Goal: Check status: Check status

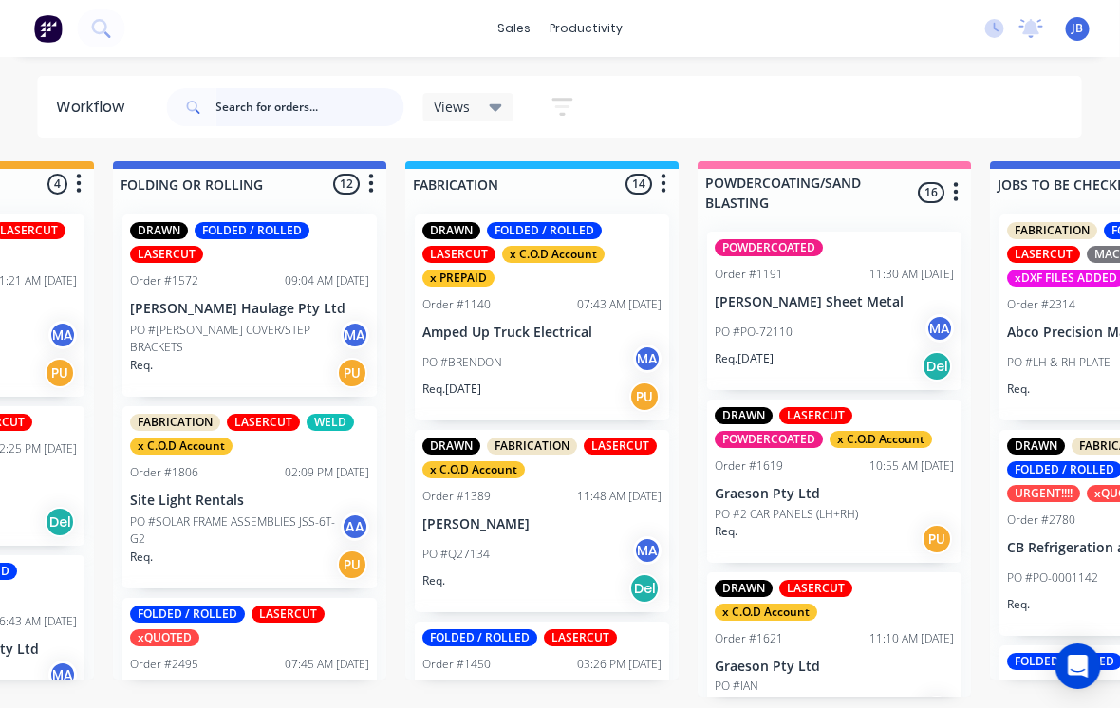
click at [343, 97] on input "text" at bounding box center [310, 107] width 188 height 38
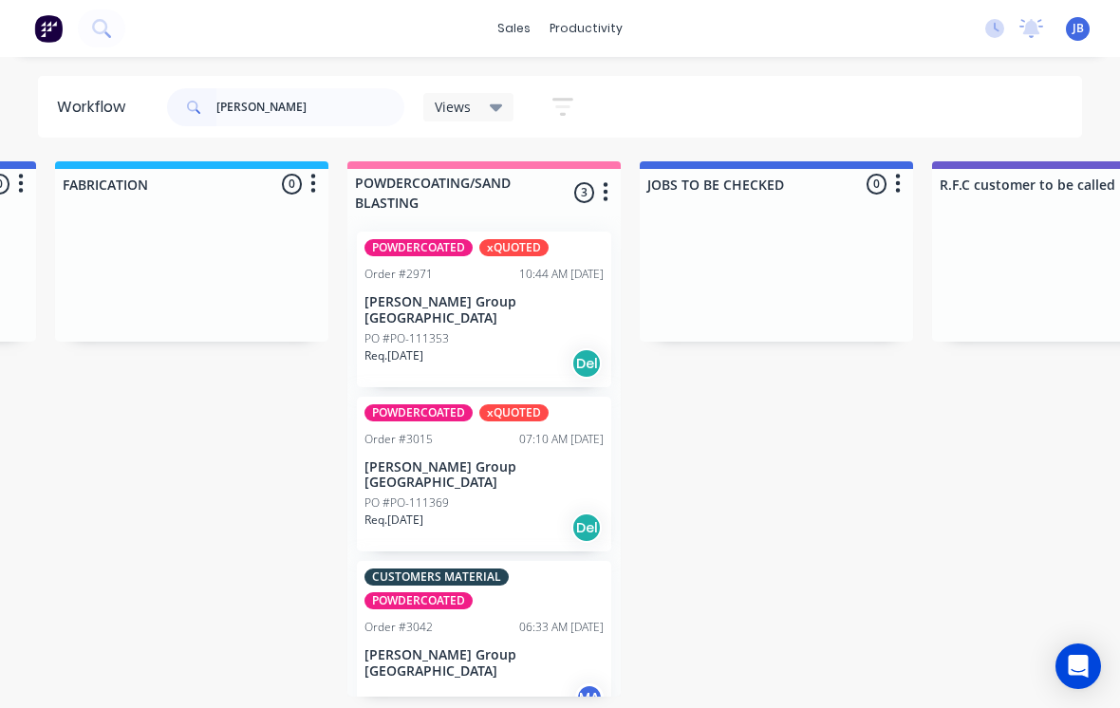
scroll to position [16, 1448]
type input "[PERSON_NAME]"
click at [399, 294] on p "[PERSON_NAME] Group [GEOGRAPHIC_DATA]" at bounding box center [484, 310] width 239 height 32
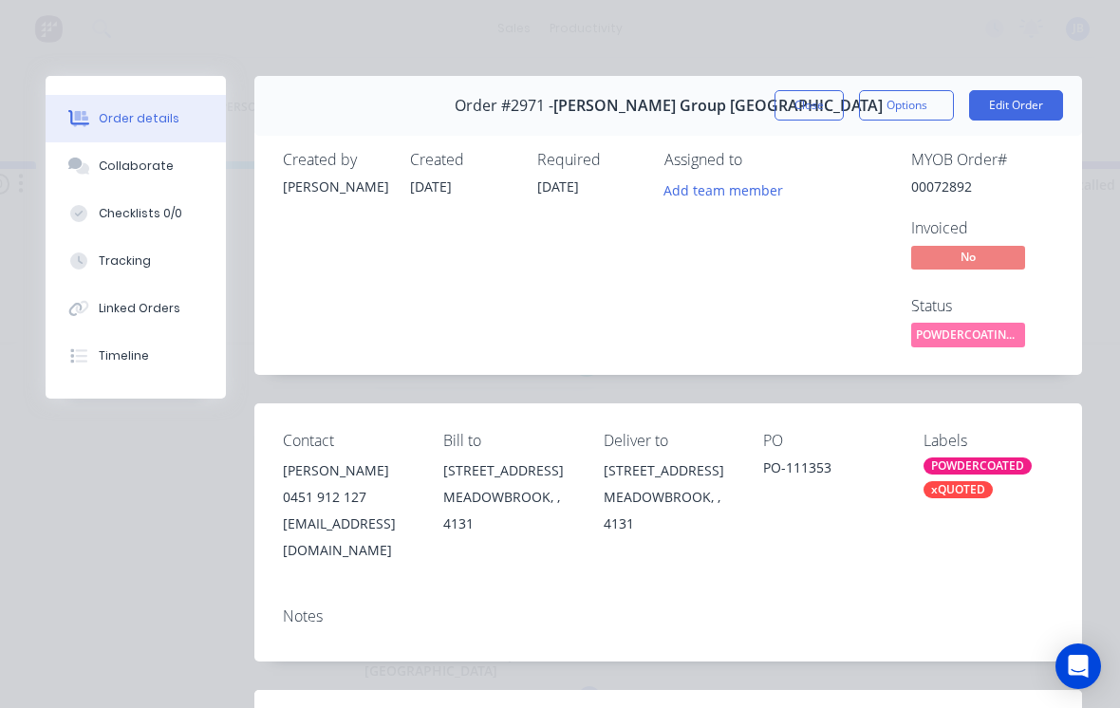
scroll to position [0, 0]
click at [801, 114] on button "Close" at bounding box center [809, 105] width 69 height 30
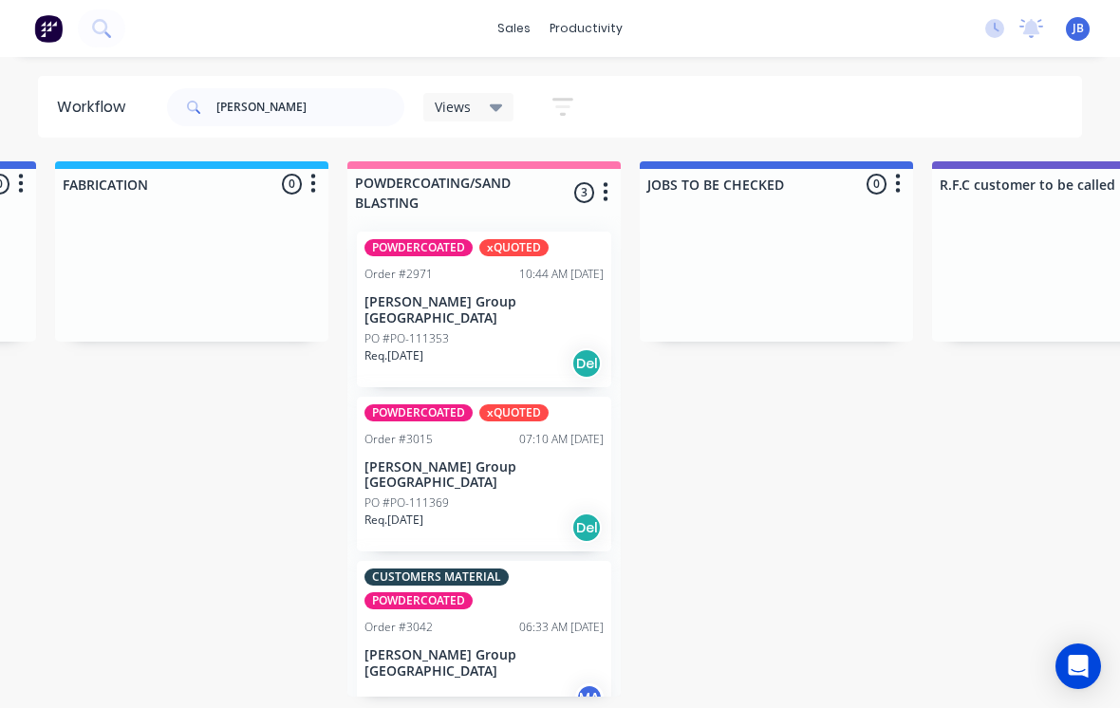
click at [466, 460] on p "[PERSON_NAME] Group [GEOGRAPHIC_DATA]" at bounding box center [484, 476] width 239 height 32
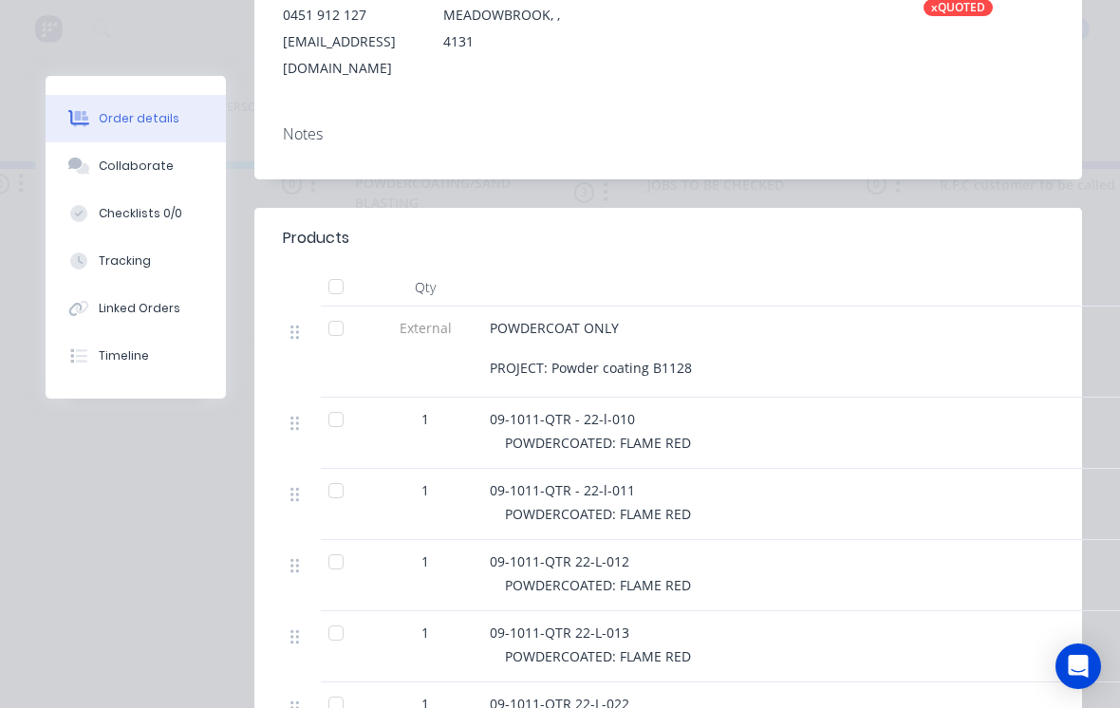
scroll to position [470, 0]
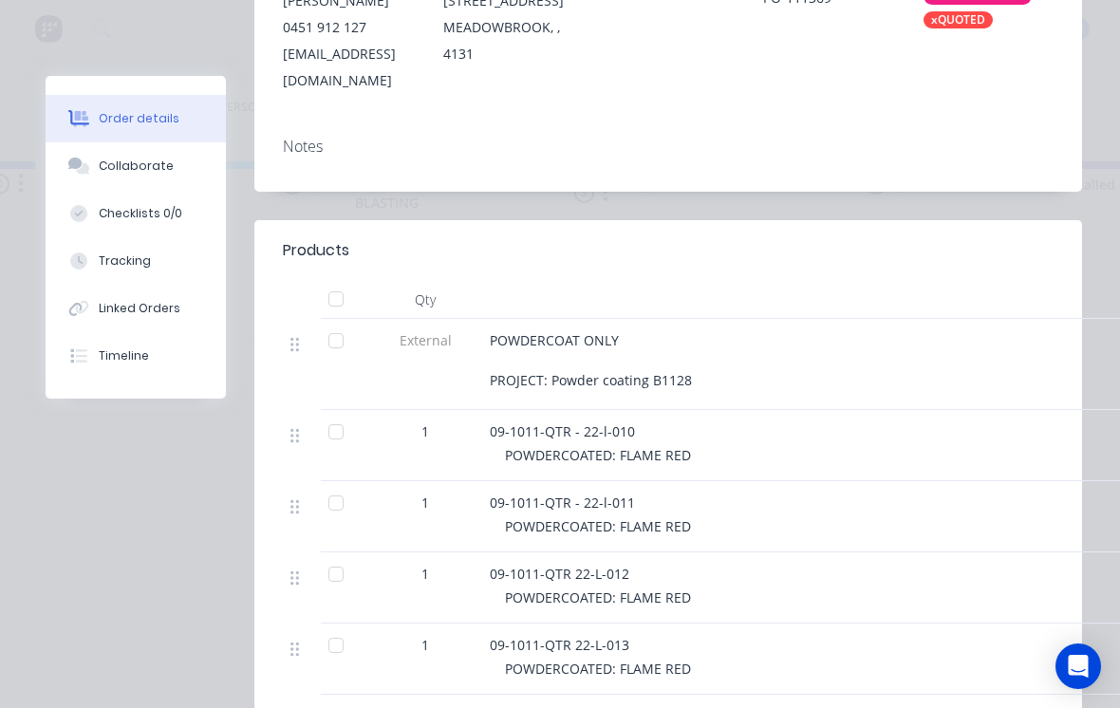
click at [100, 178] on button "Collaborate" at bounding box center [136, 165] width 180 height 47
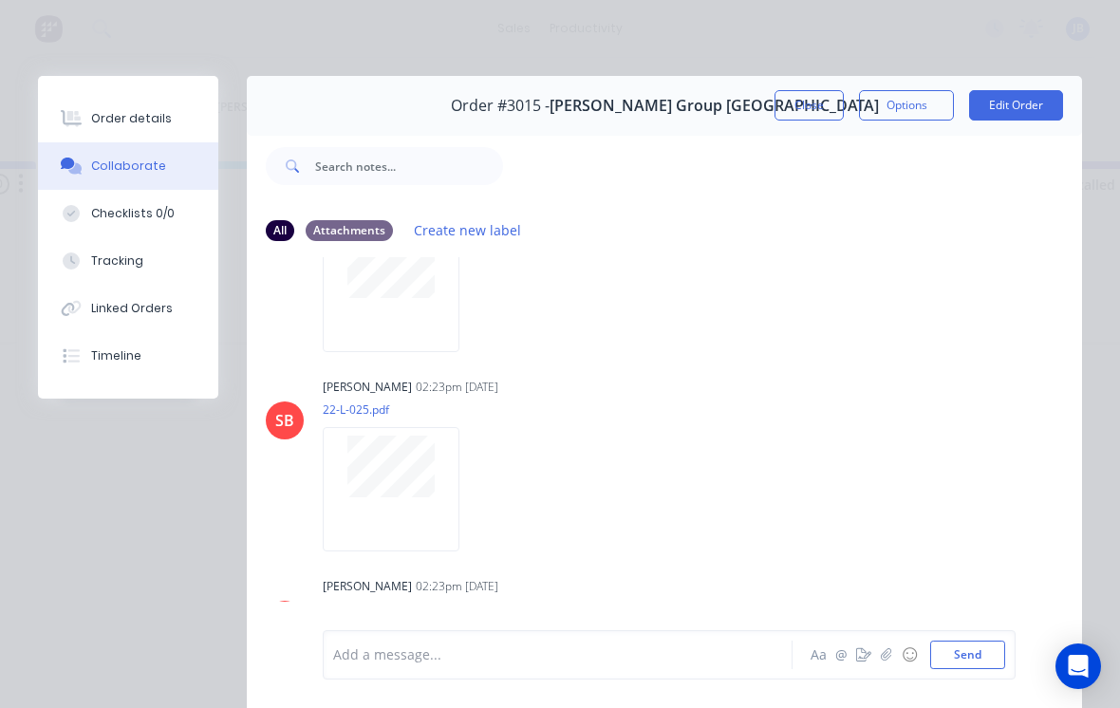
scroll to position [1633, 0]
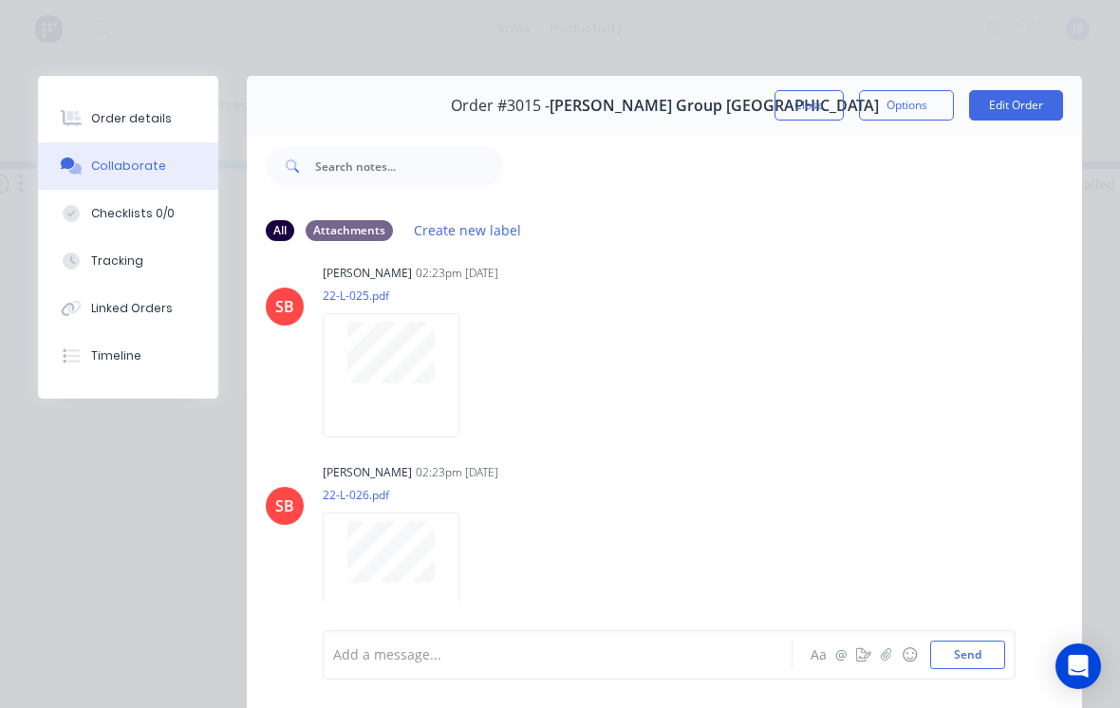
click at [804, 110] on button "Close" at bounding box center [809, 105] width 69 height 30
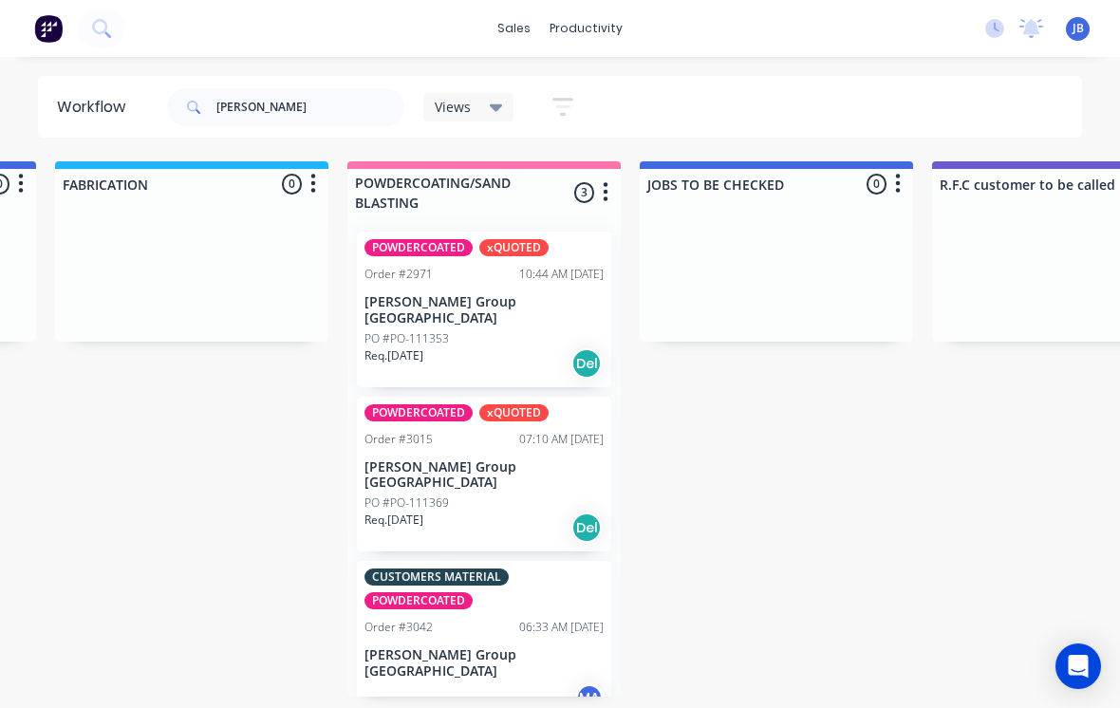
click at [447, 684] on div "PO #FLASHING NO CHARGE MA" at bounding box center [484, 702] width 239 height 36
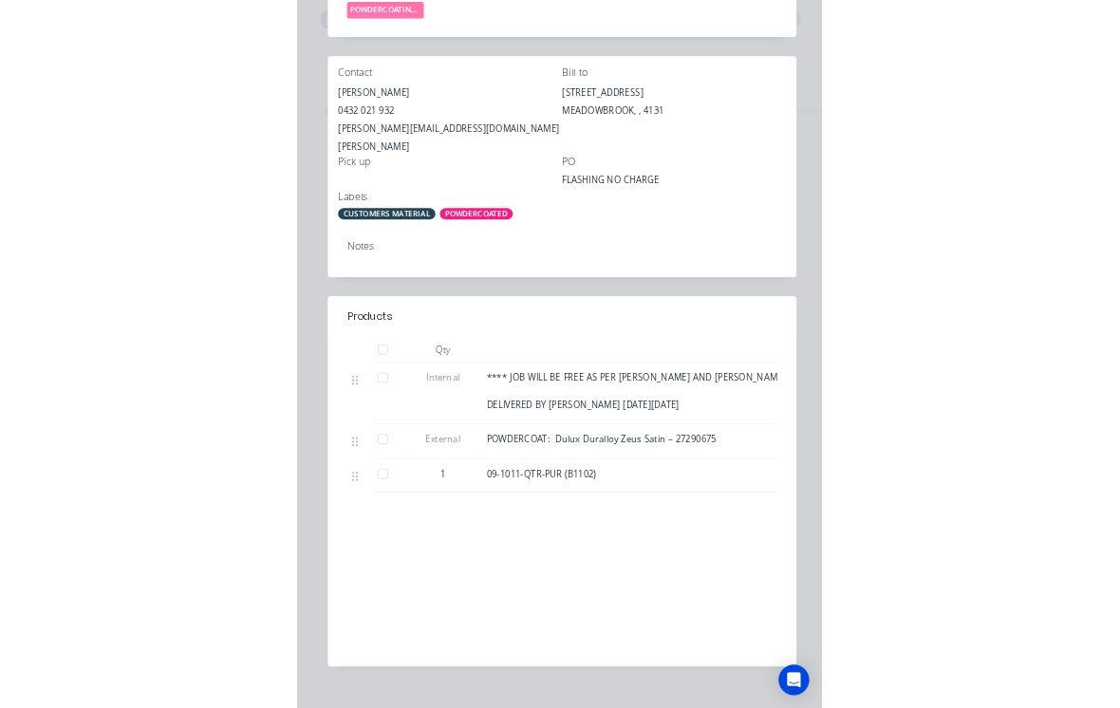
scroll to position [329, 0]
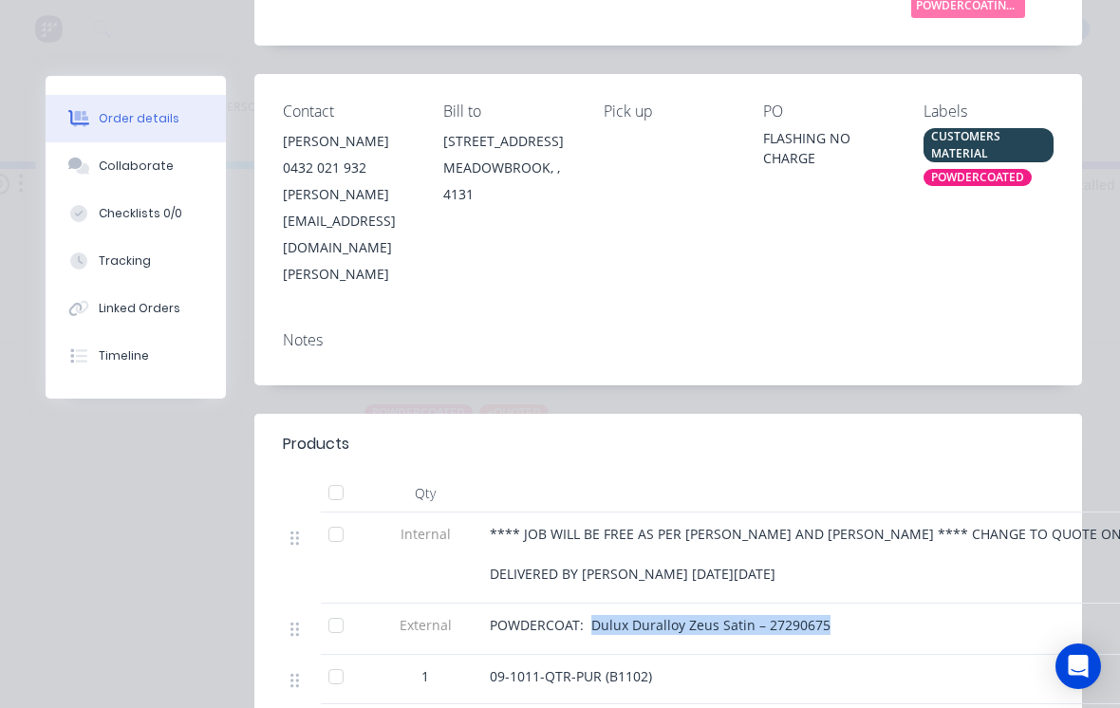
click at [948, 524] on div "**** JOB WILL BE FREE AS PER [PERSON_NAME] AND [PERSON_NAME] **** CHANGE TO QUO…" at bounding box center [862, 554] width 744 height 60
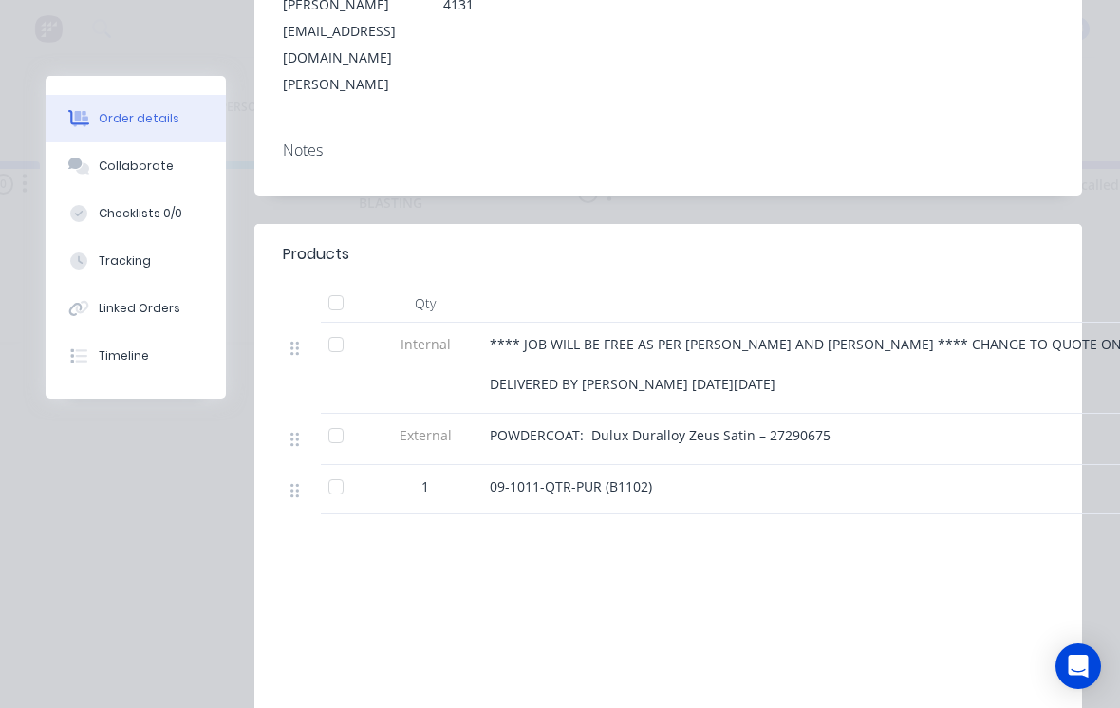
scroll to position [526, 0]
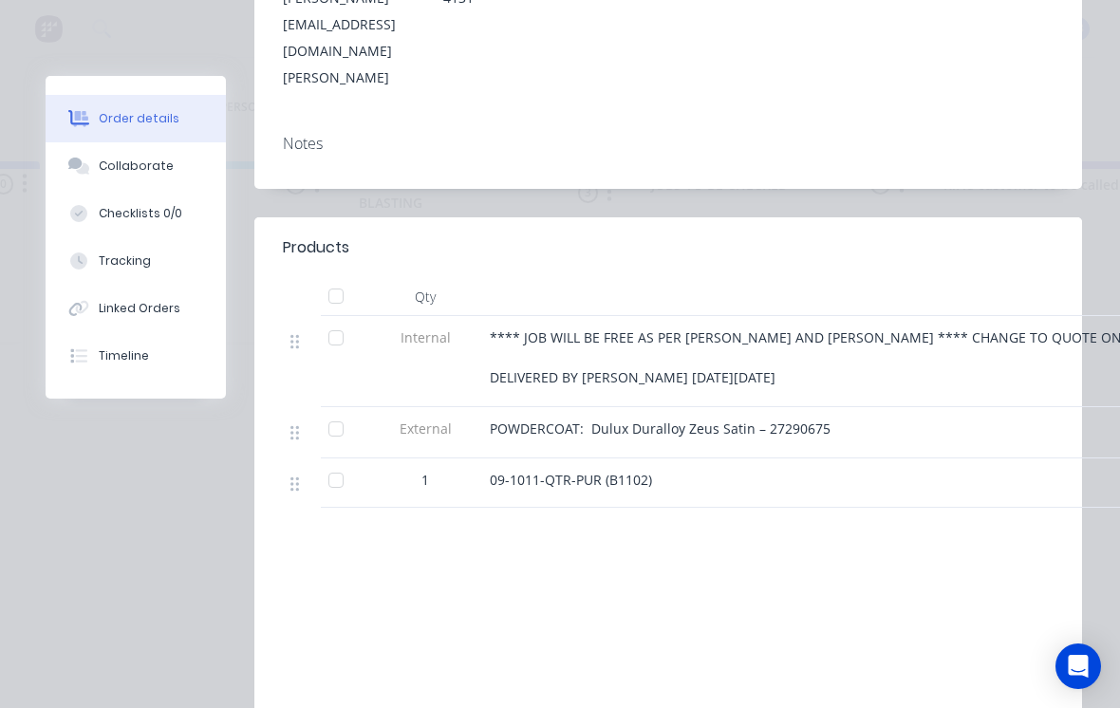
click at [127, 169] on div "Collaborate" at bounding box center [136, 166] width 75 height 17
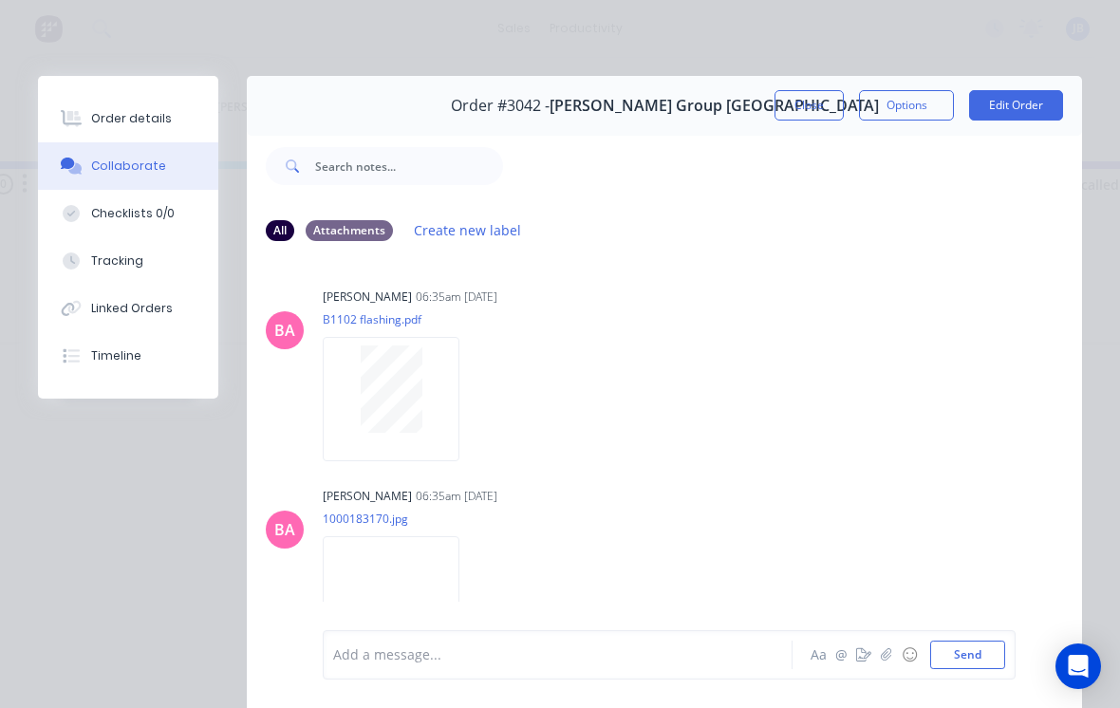
scroll to position [465, 0]
click at [96, 98] on button "Order details" at bounding box center [128, 118] width 180 height 47
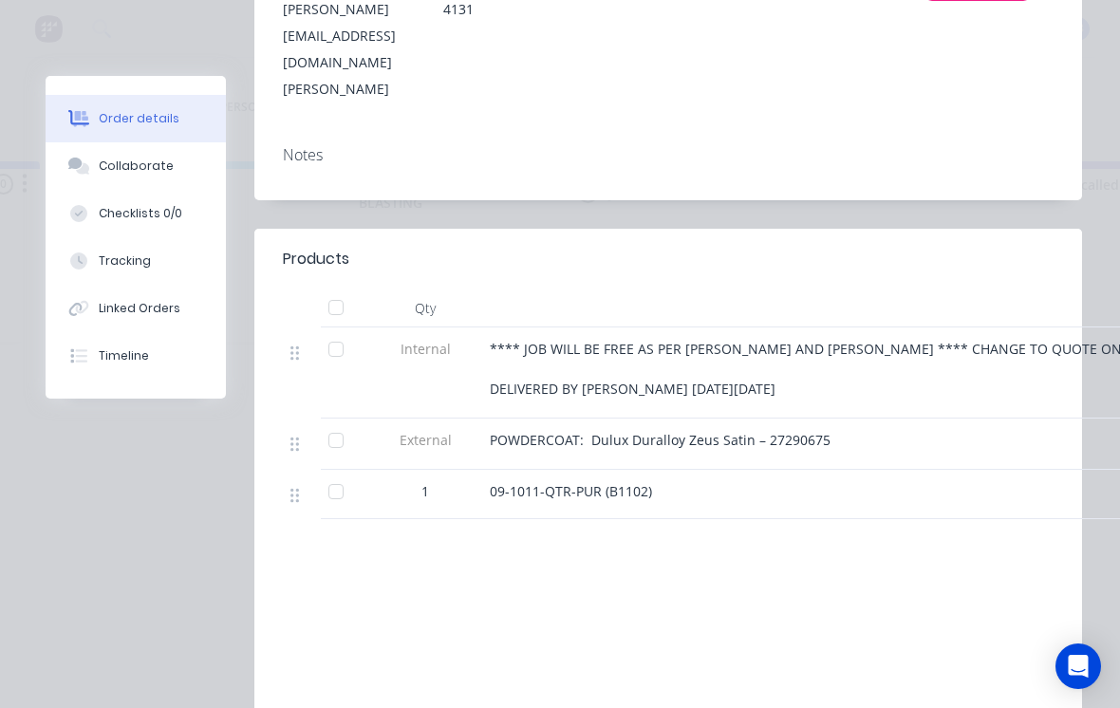
scroll to position [539, 0]
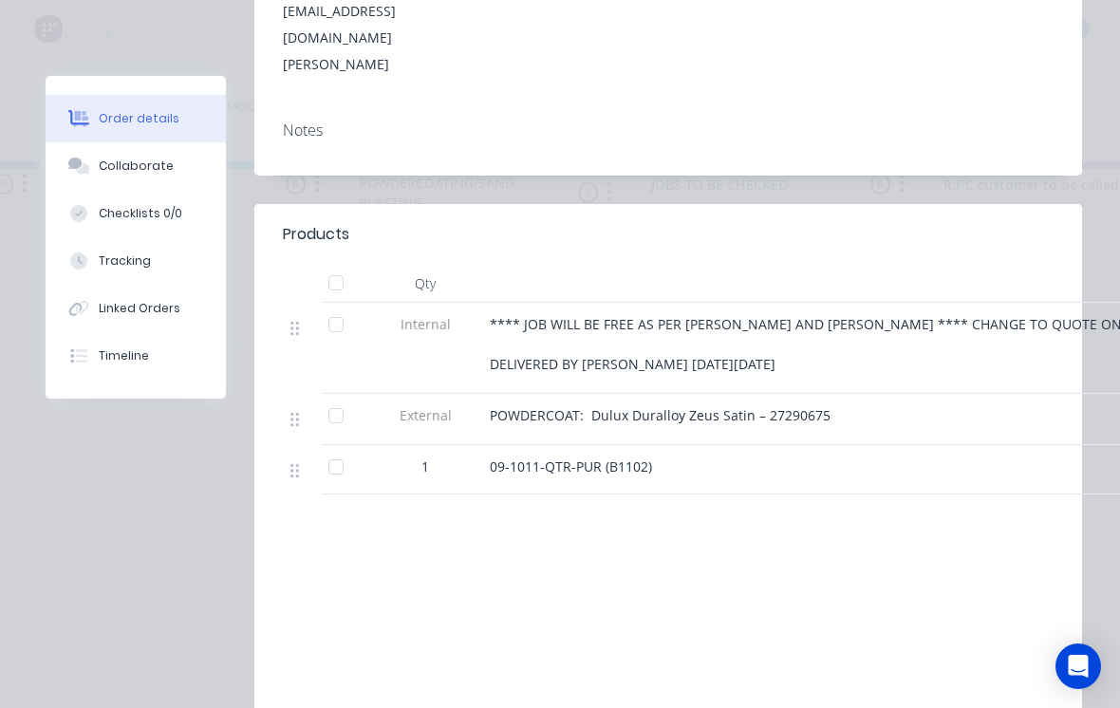
click at [92, 154] on button "Collaborate" at bounding box center [136, 165] width 180 height 47
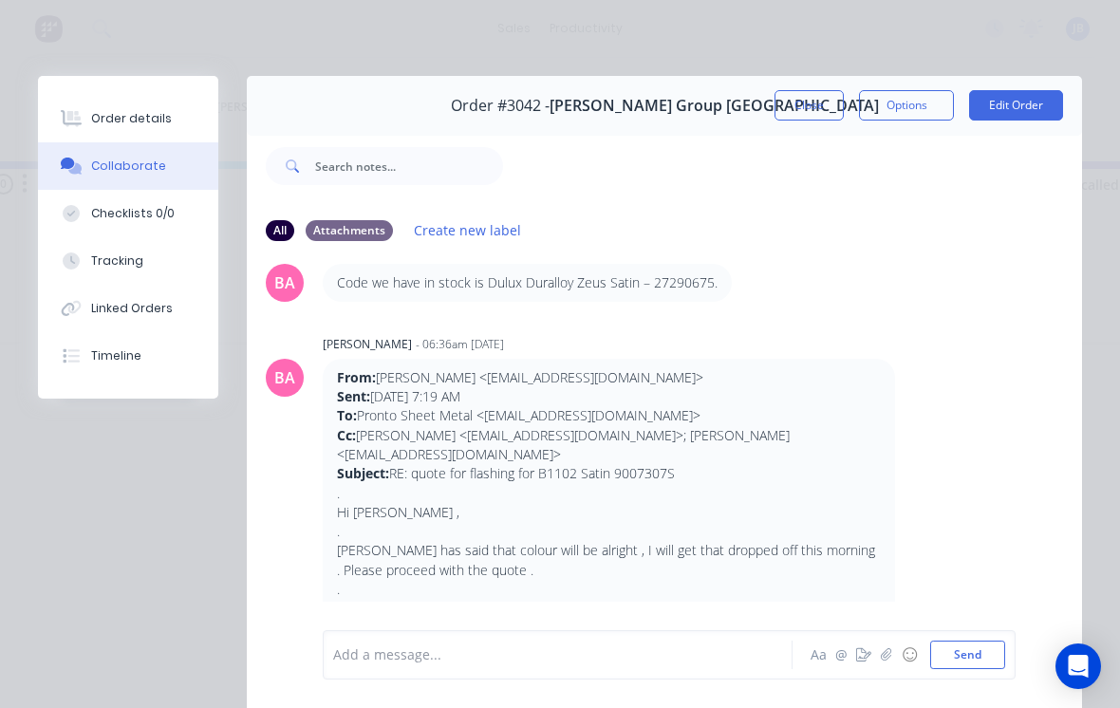
scroll to position [928, 0]
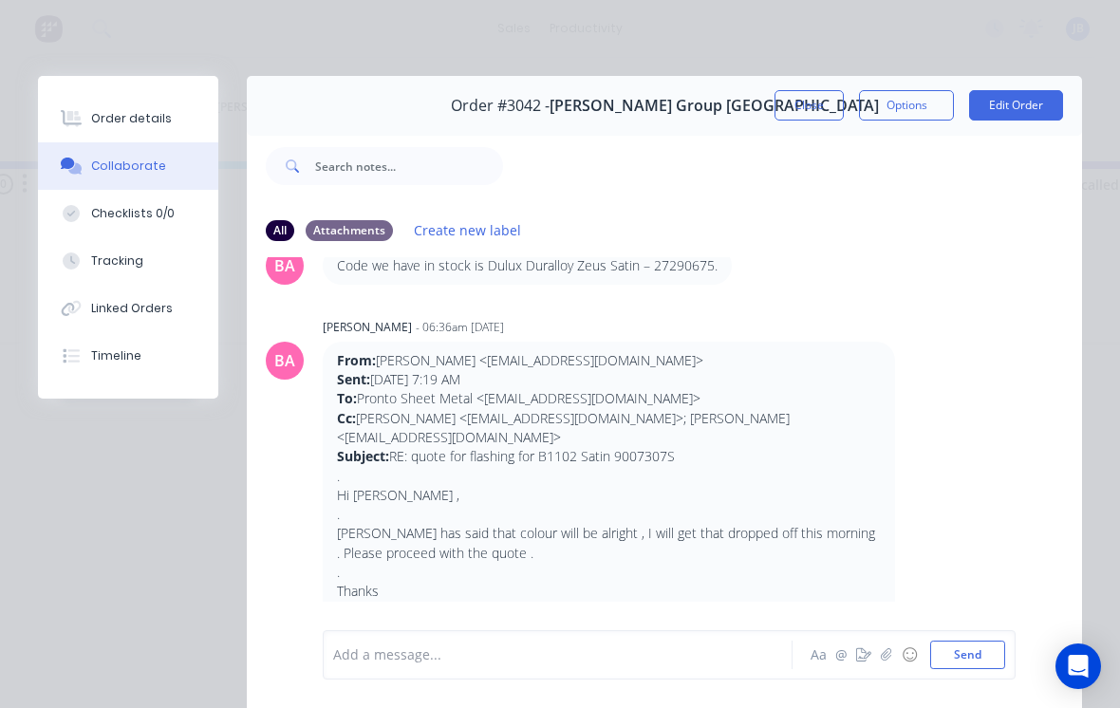
click at [79, 136] on button "Order details" at bounding box center [128, 118] width 180 height 47
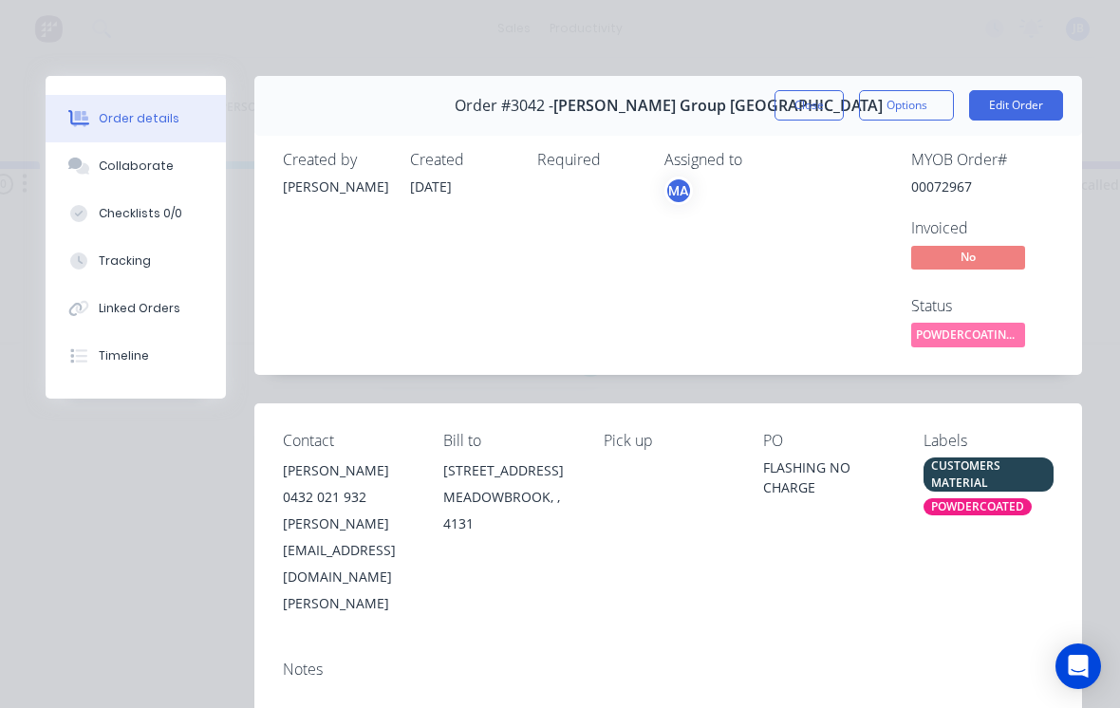
scroll to position [0, 0]
click at [114, 164] on div "Collaborate" at bounding box center [136, 166] width 75 height 17
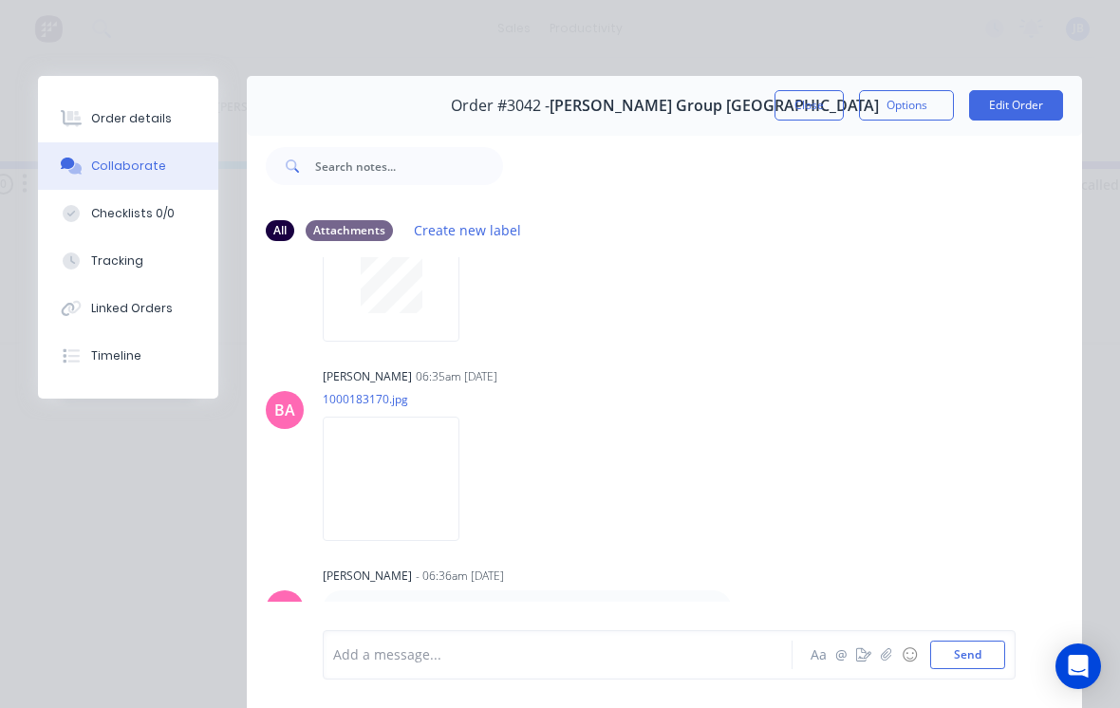
scroll to position [585, 0]
click at [355, 488] on img at bounding box center [391, 478] width 137 height 124
click at [351, 289] on div at bounding box center [391, 268] width 120 height 87
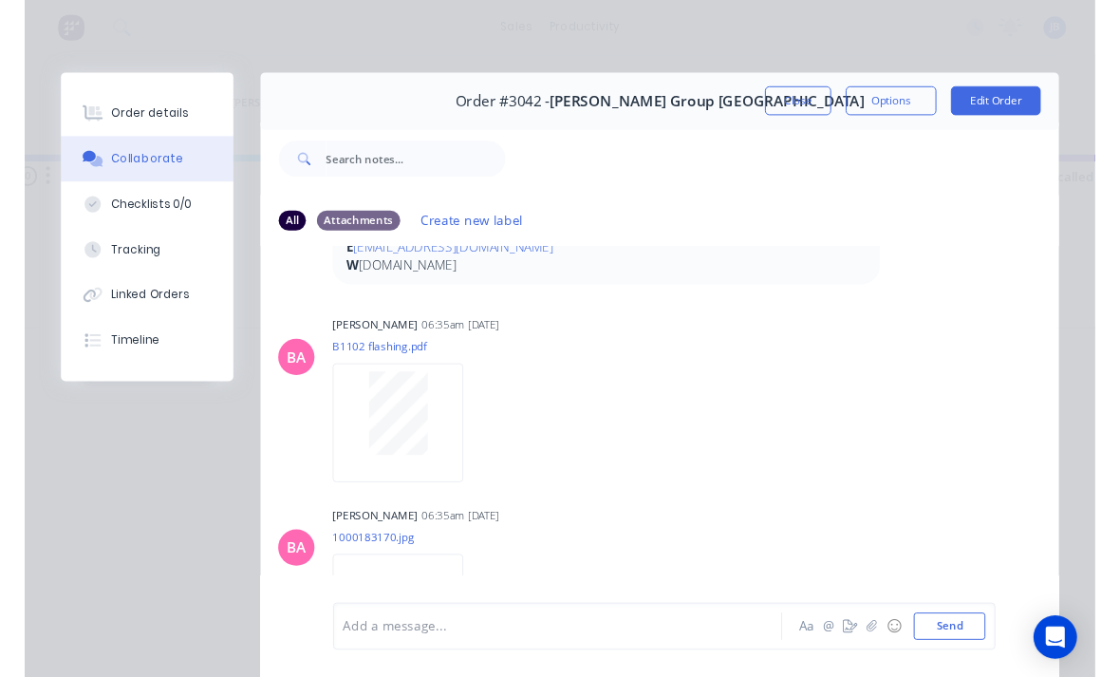
scroll to position [417, 0]
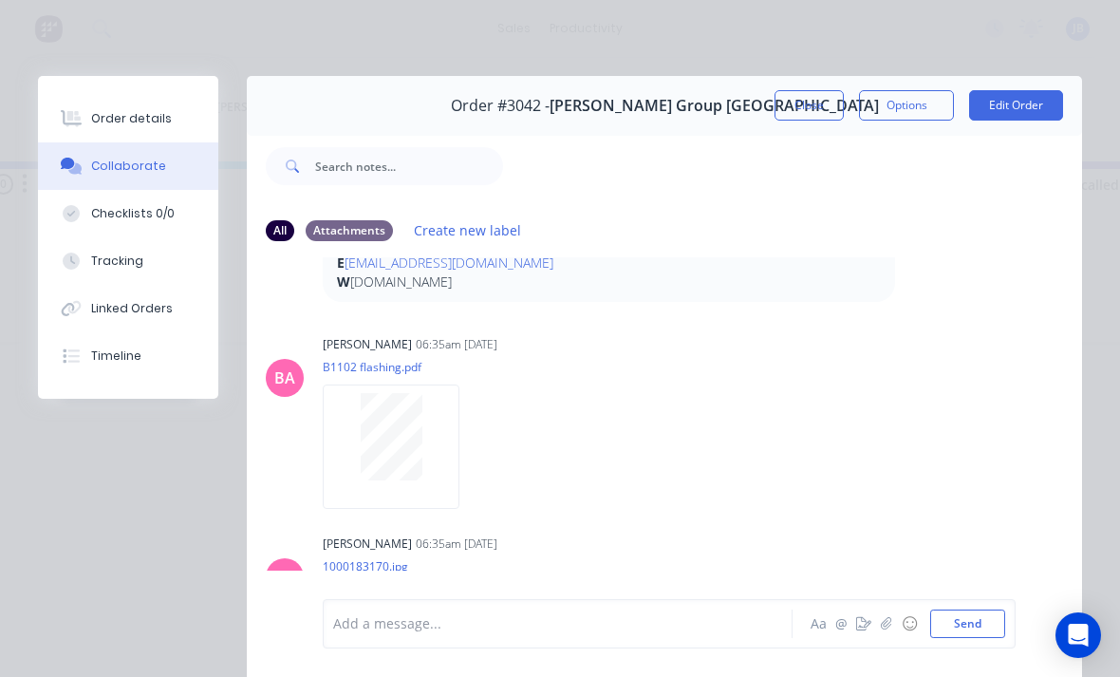
click at [125, 136] on button "Order details" at bounding box center [128, 118] width 180 height 47
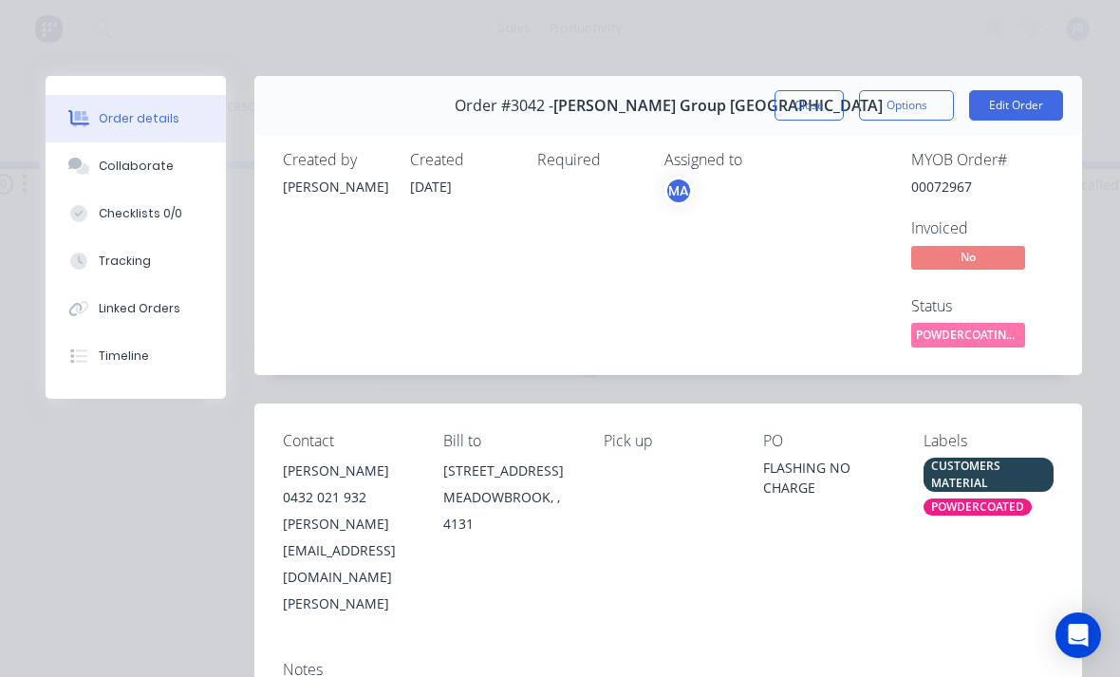
scroll to position [0, 0]
click at [806, 113] on button "Close" at bounding box center [809, 105] width 69 height 30
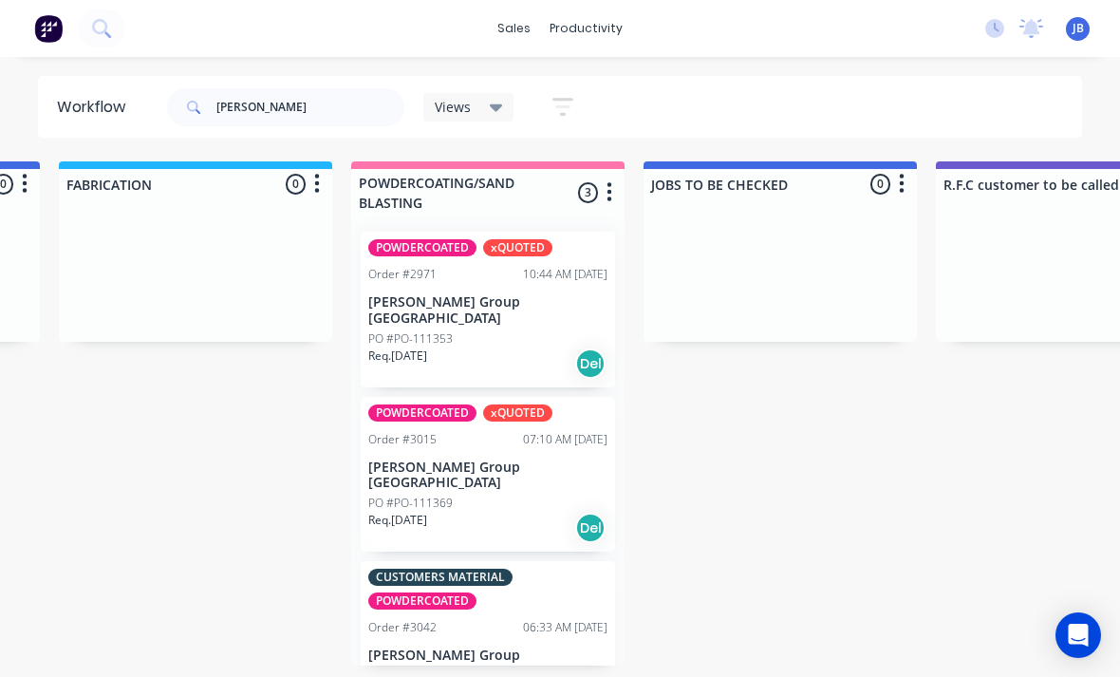
click at [439, 431] on div "Order #3015 07:10 AM [DATE]" at bounding box center [487, 439] width 239 height 17
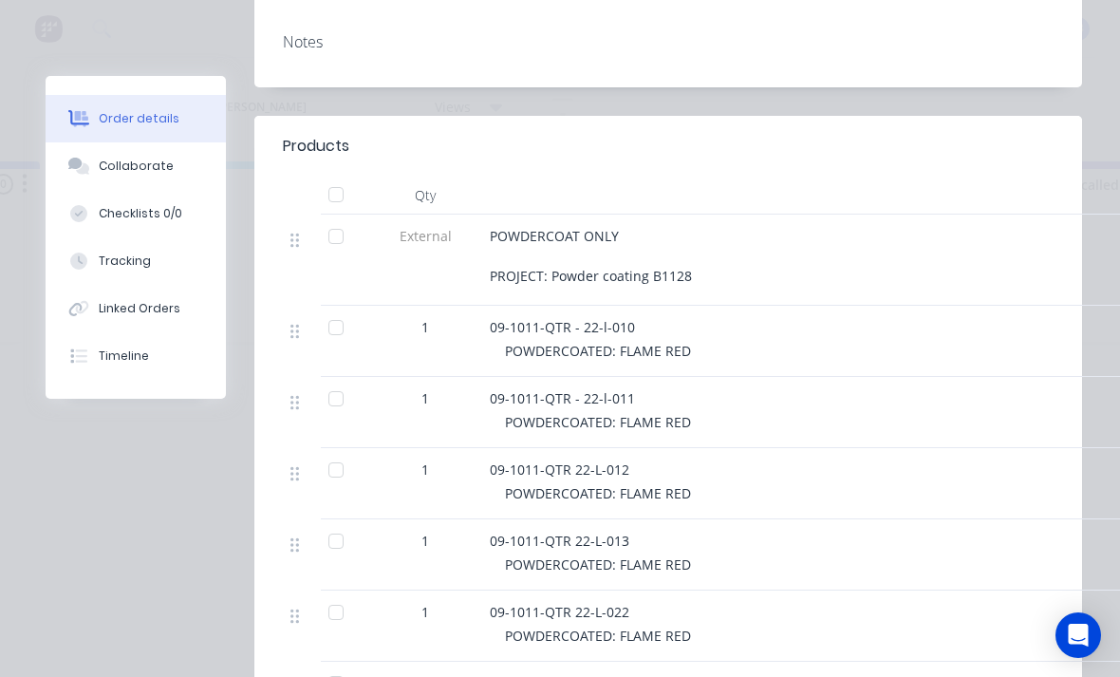
scroll to position [573, 0]
click at [99, 174] on div "Collaborate" at bounding box center [136, 166] width 75 height 17
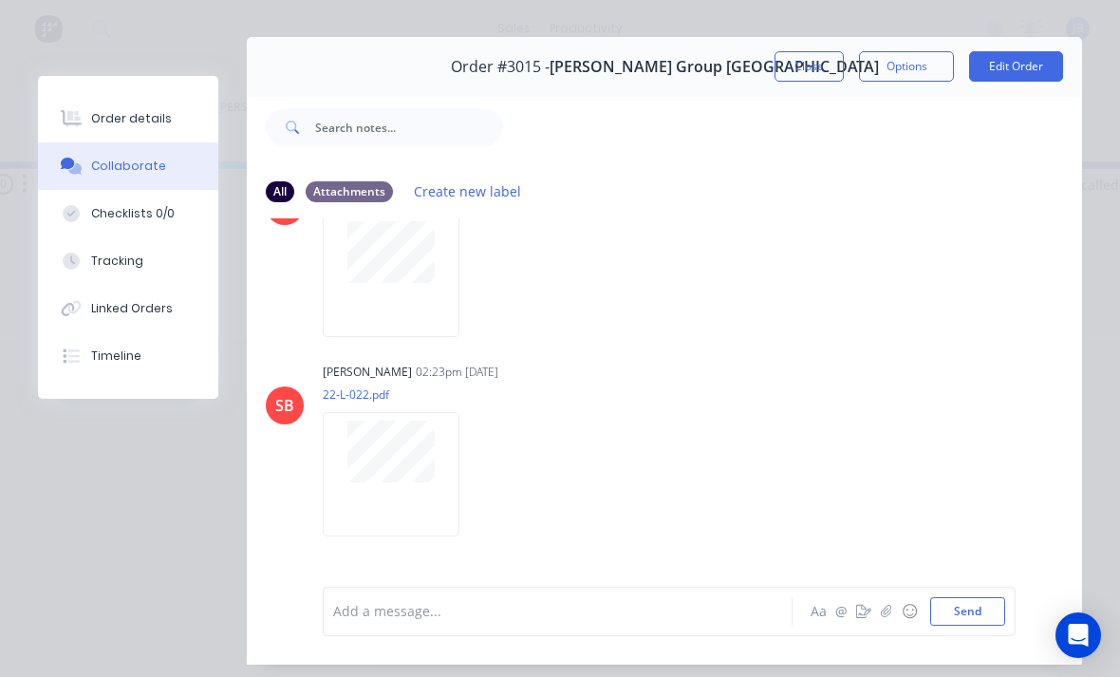
scroll to position [37, 0]
click at [818, 74] on button "Close" at bounding box center [809, 68] width 69 height 30
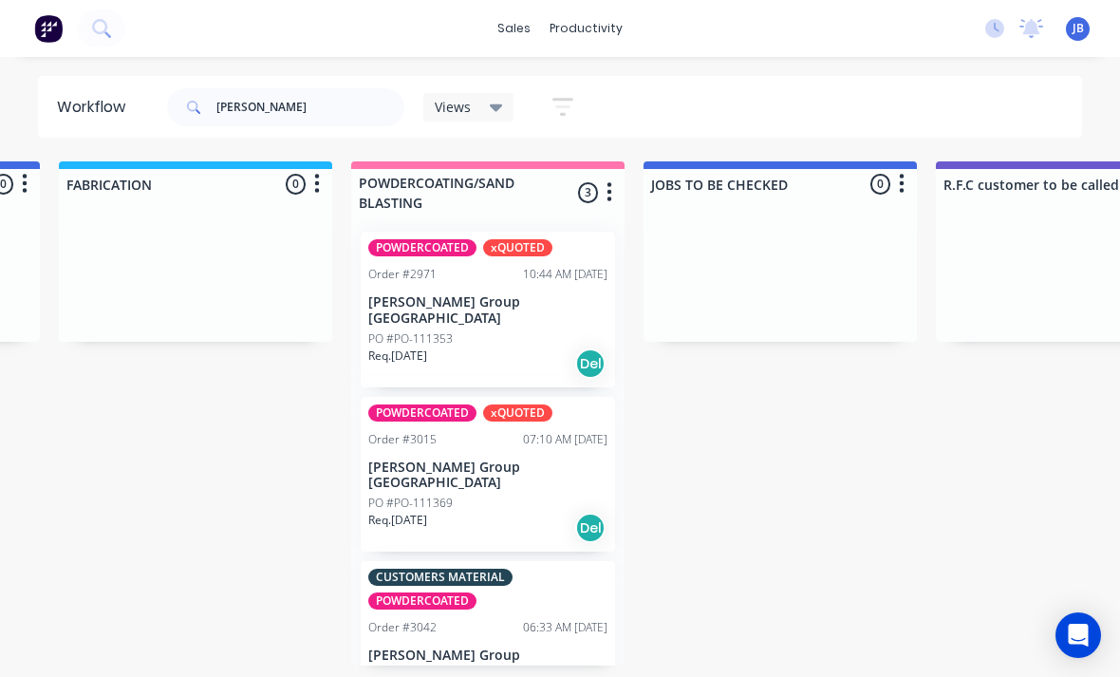
click at [405, 397] on div "POWDERCOATED xQUOTED Order #3015 07:10 AM [DATE] [PERSON_NAME] Group [GEOGRAPHI…" at bounding box center [488, 475] width 254 height 156
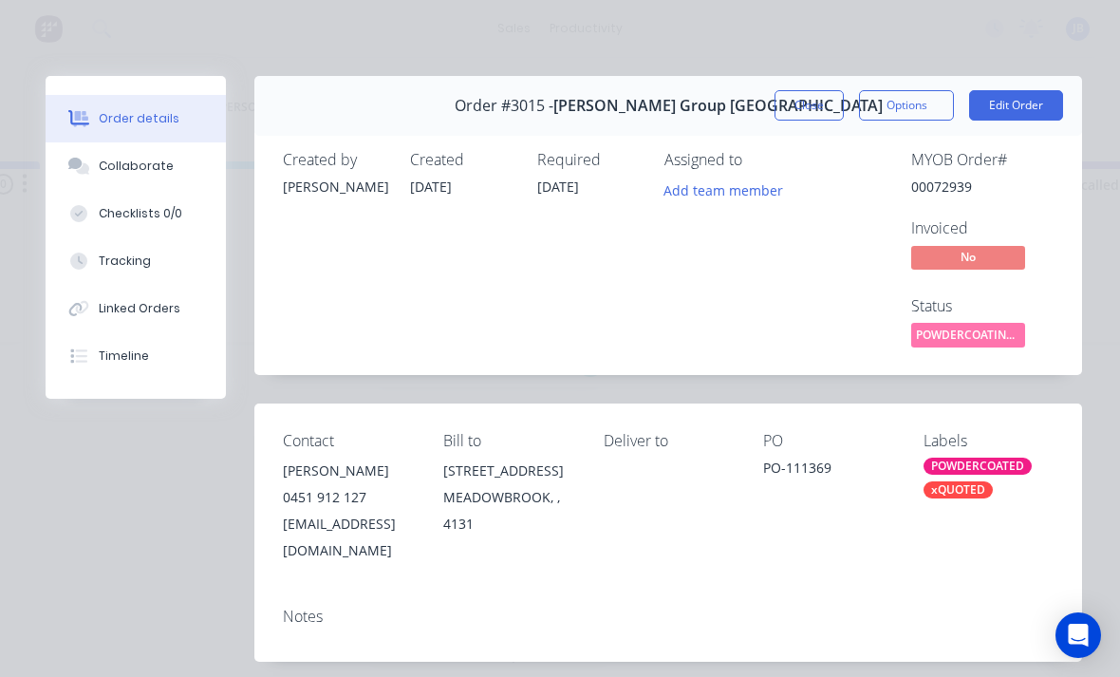
scroll to position [0, 0]
click at [802, 101] on button "Close" at bounding box center [809, 105] width 69 height 30
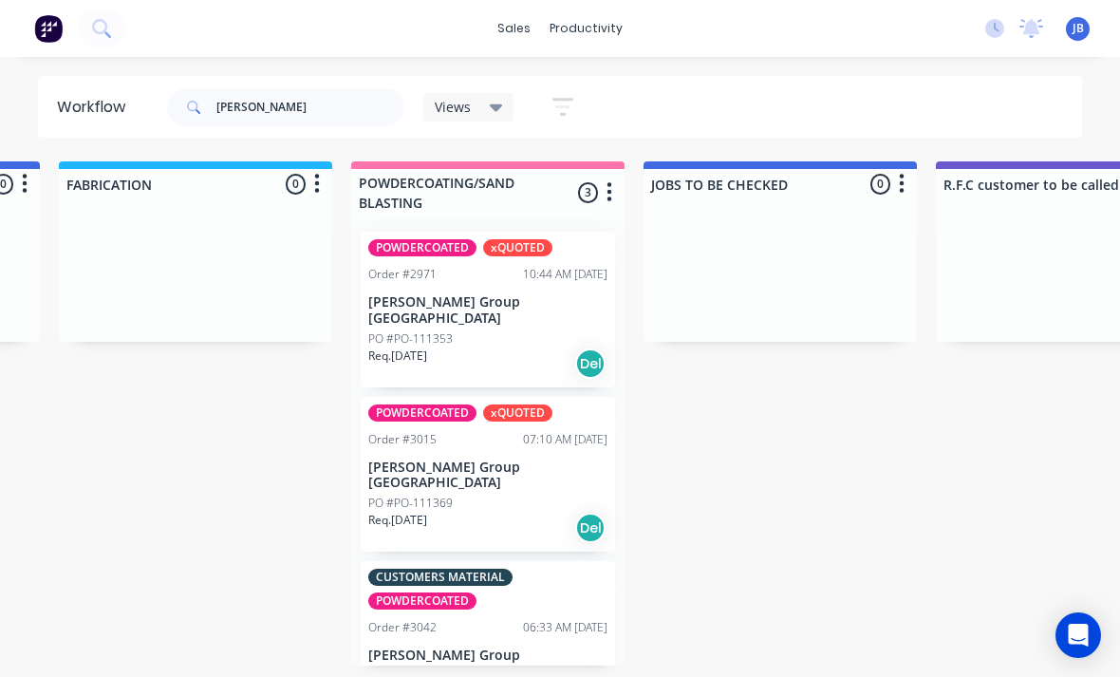
click at [451, 501] on div "POWDERCOATED xQUOTED Order #3015 07:10 AM [DATE] [PERSON_NAME] Group [GEOGRAPHI…" at bounding box center [488, 475] width 254 height 156
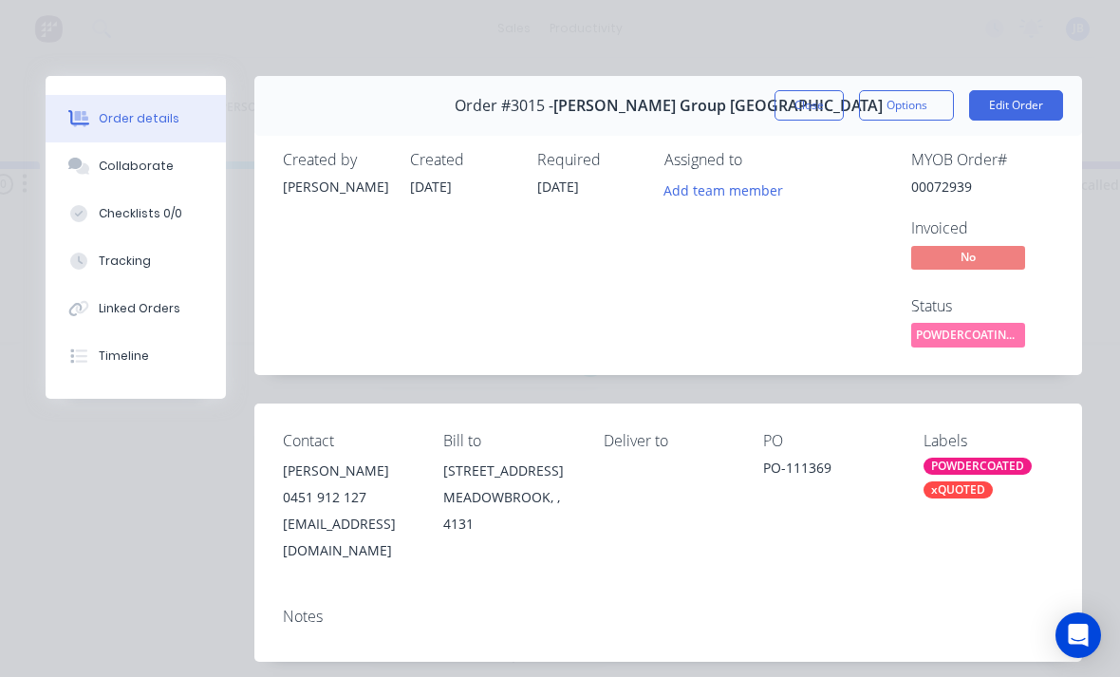
click at [797, 100] on button "Close" at bounding box center [809, 105] width 69 height 30
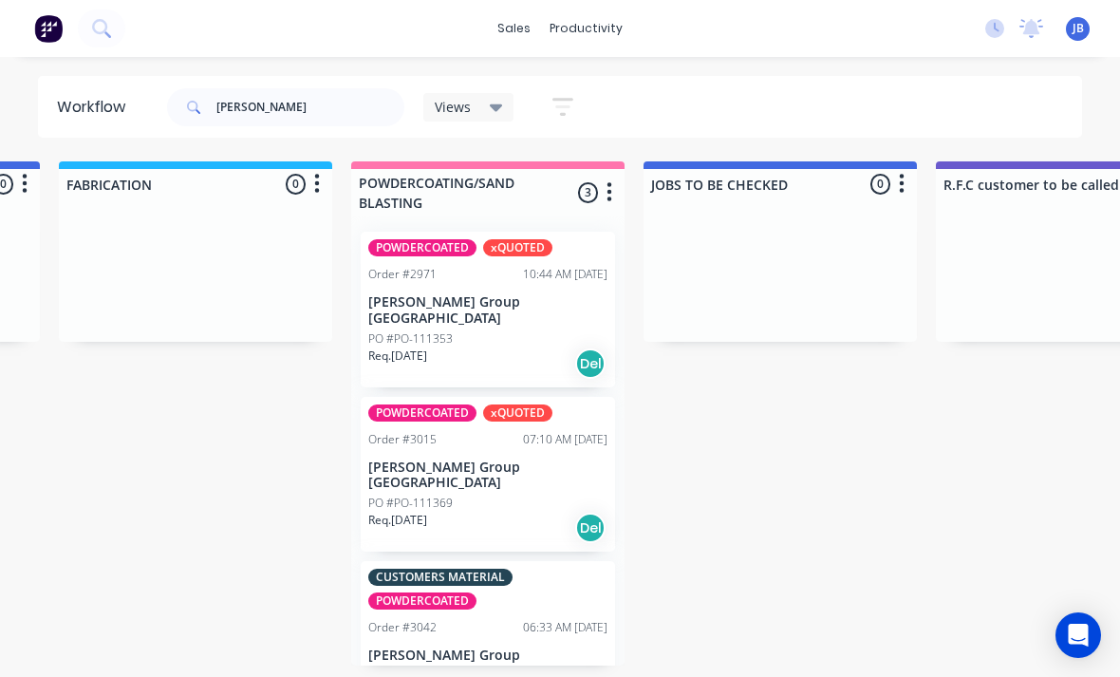
scroll to position [47, 1444]
click at [440, 648] on p "[PERSON_NAME] Group [GEOGRAPHIC_DATA]" at bounding box center [487, 664] width 239 height 32
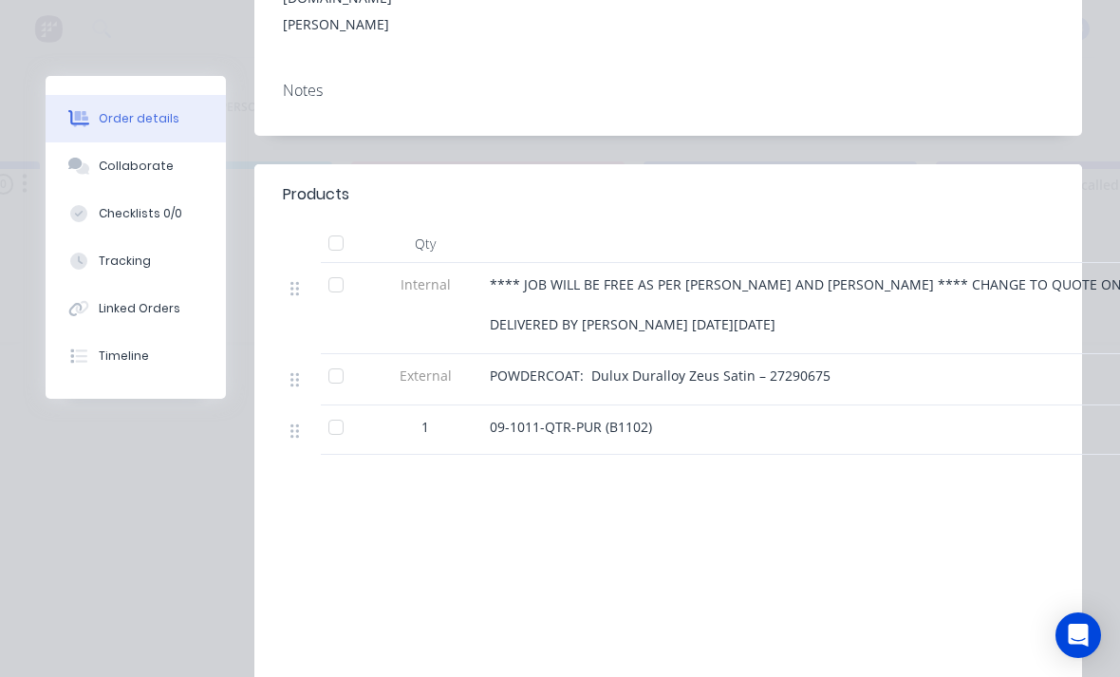
scroll to position [588, 0]
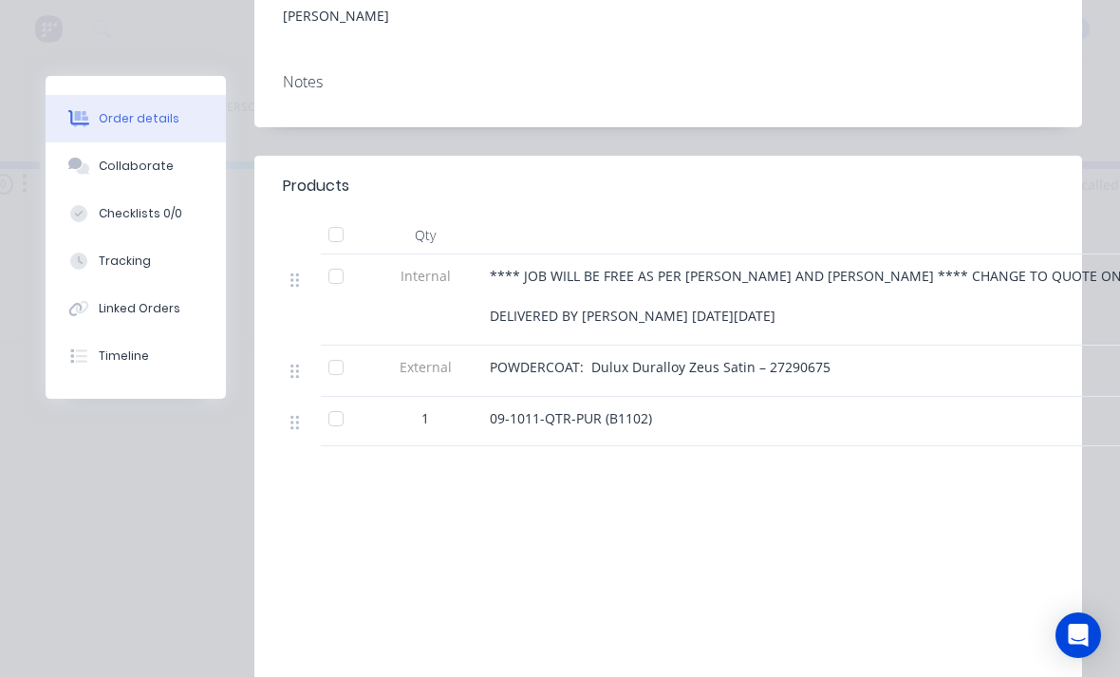
click at [87, 157] on button "Collaborate" at bounding box center [136, 165] width 180 height 47
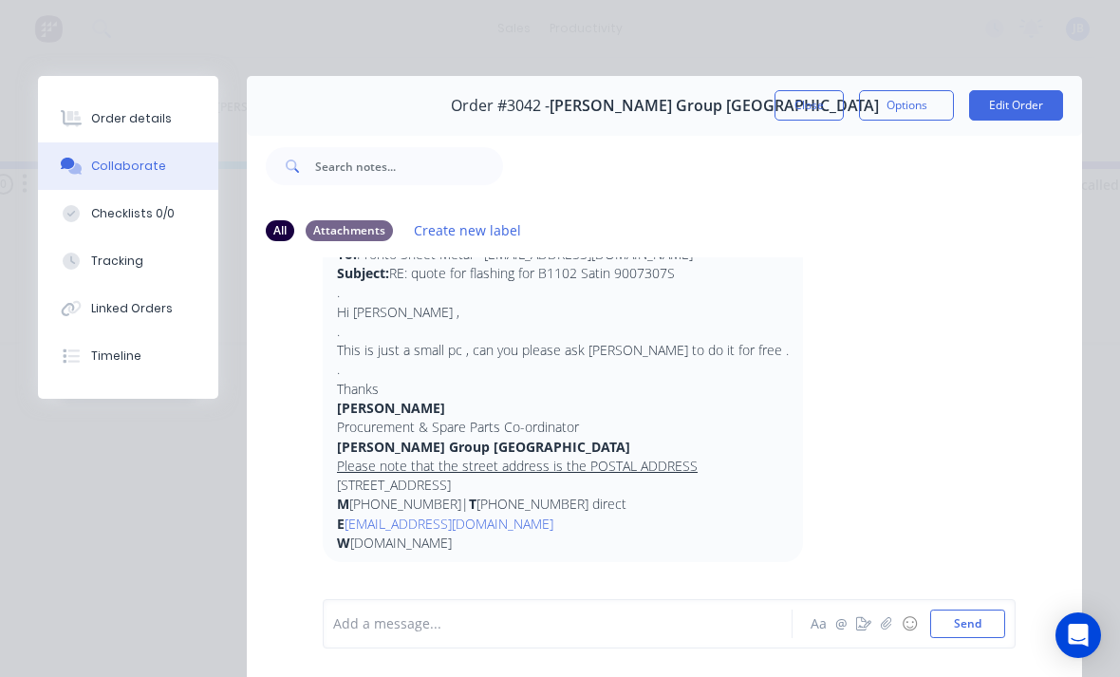
scroll to position [1552, 0]
click at [802, 104] on button "Close" at bounding box center [809, 105] width 69 height 30
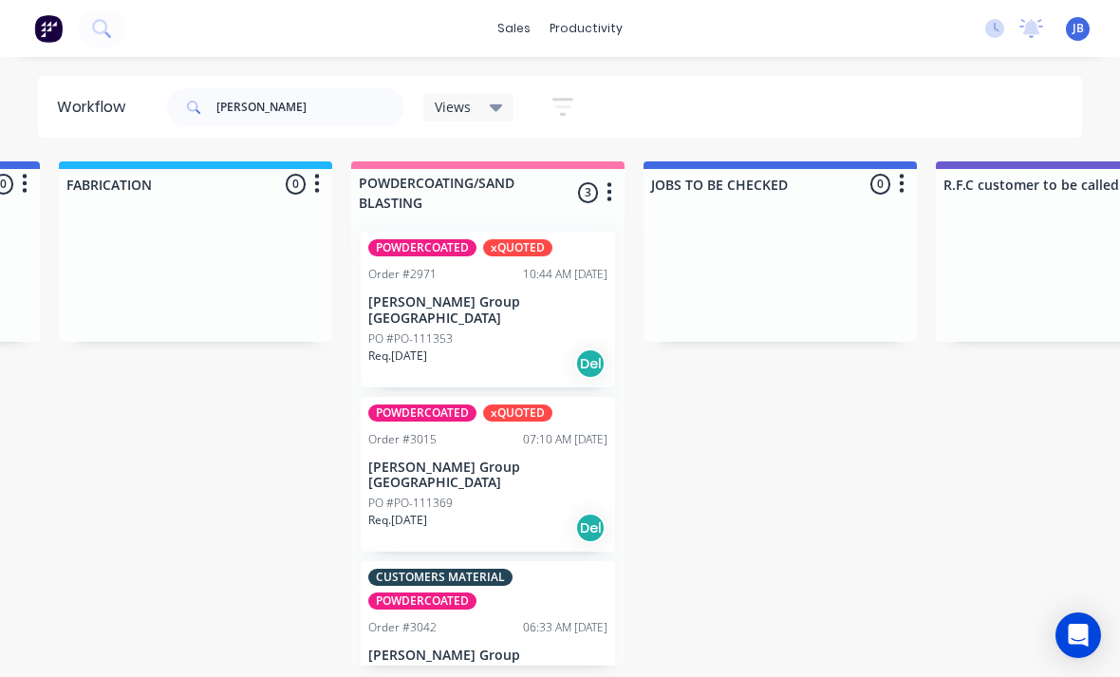
click at [487, 495] on div "PO #PO-111369" at bounding box center [487, 503] width 239 height 17
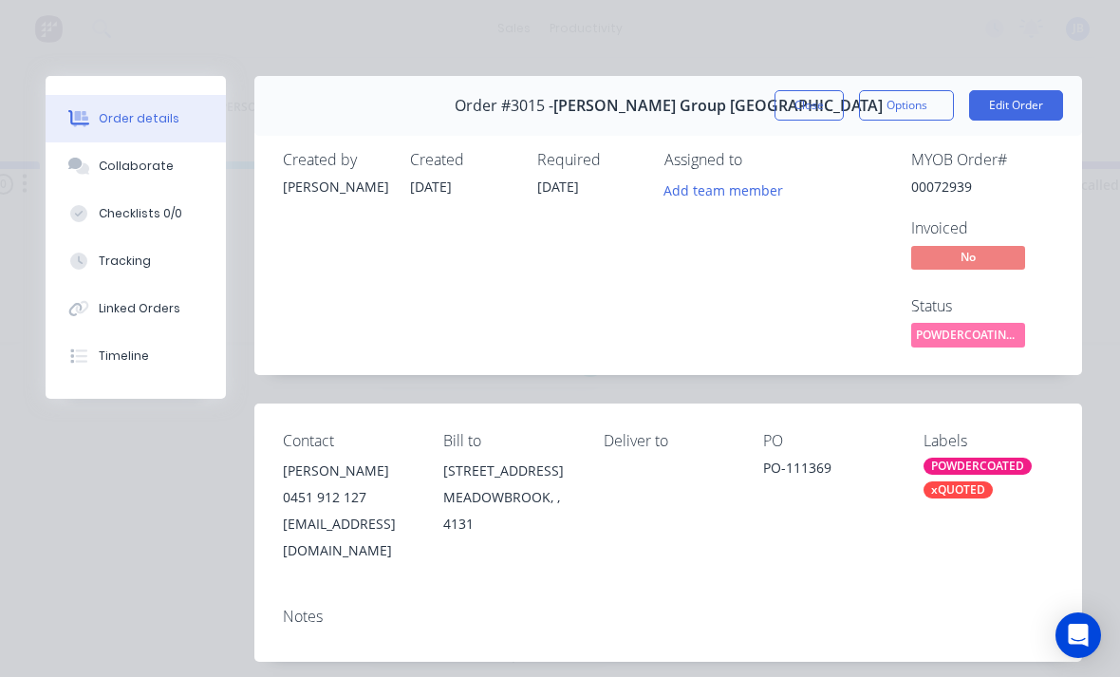
scroll to position [0, 0]
click at [807, 91] on button "Close" at bounding box center [809, 105] width 69 height 30
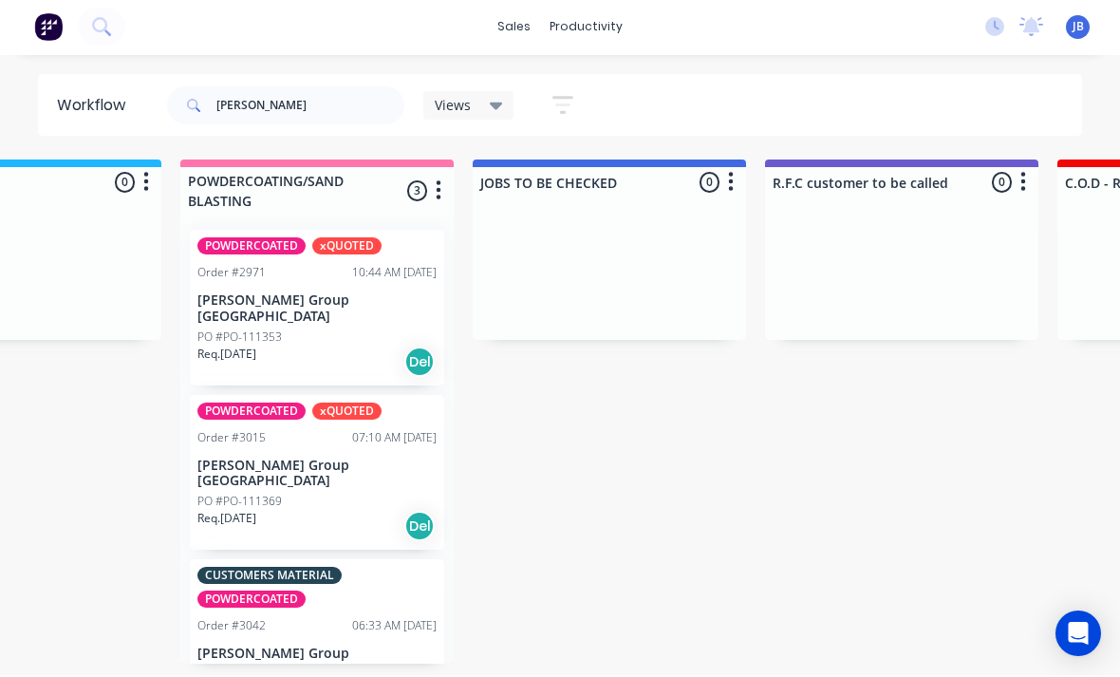
scroll to position [47, 1619]
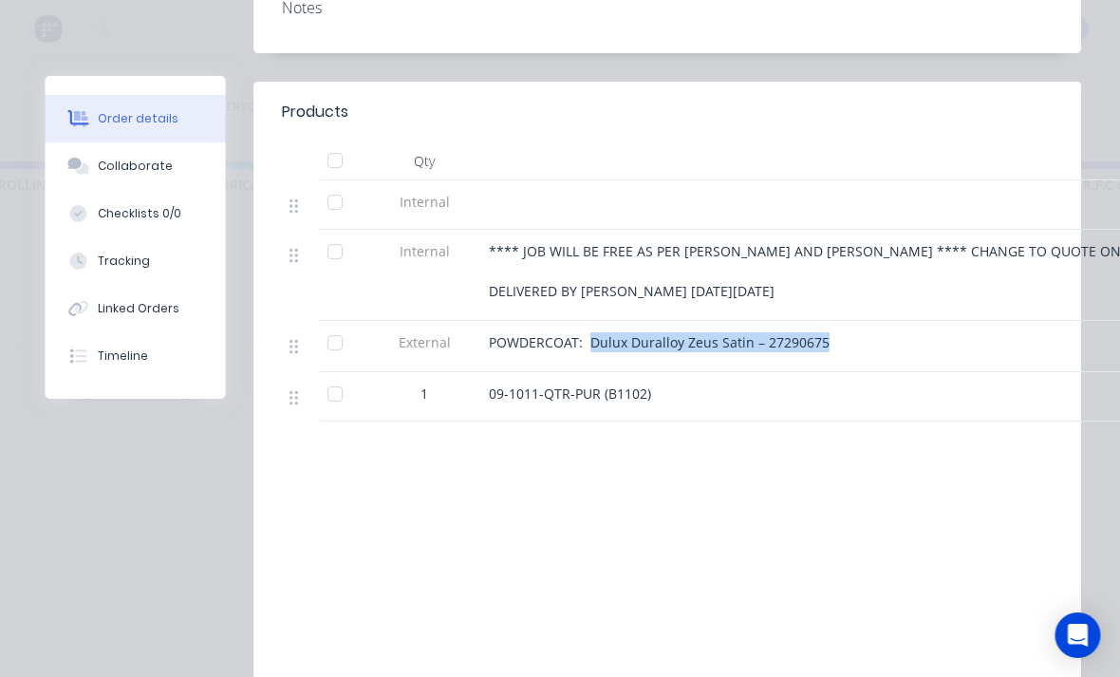
scroll to position [47, 1296]
click at [145, 178] on button "Collaborate" at bounding box center [136, 165] width 180 height 47
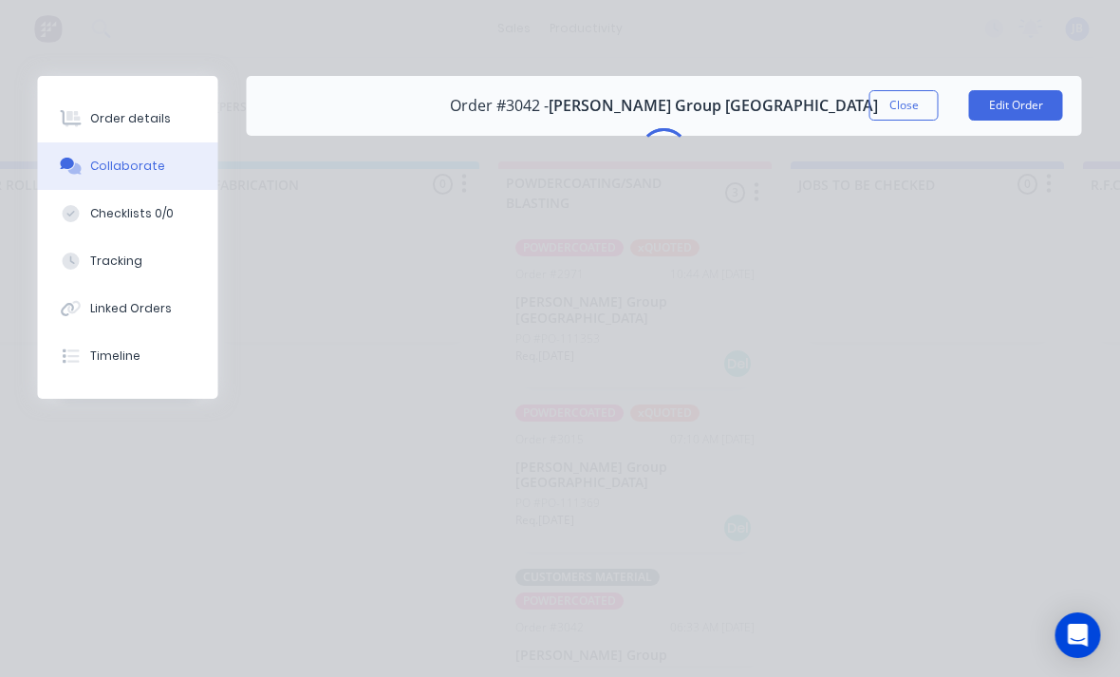
scroll to position [0, 0]
click at [144, 178] on button "Collaborate" at bounding box center [128, 165] width 180 height 47
click at [164, 182] on button "Collaborate" at bounding box center [128, 165] width 180 height 47
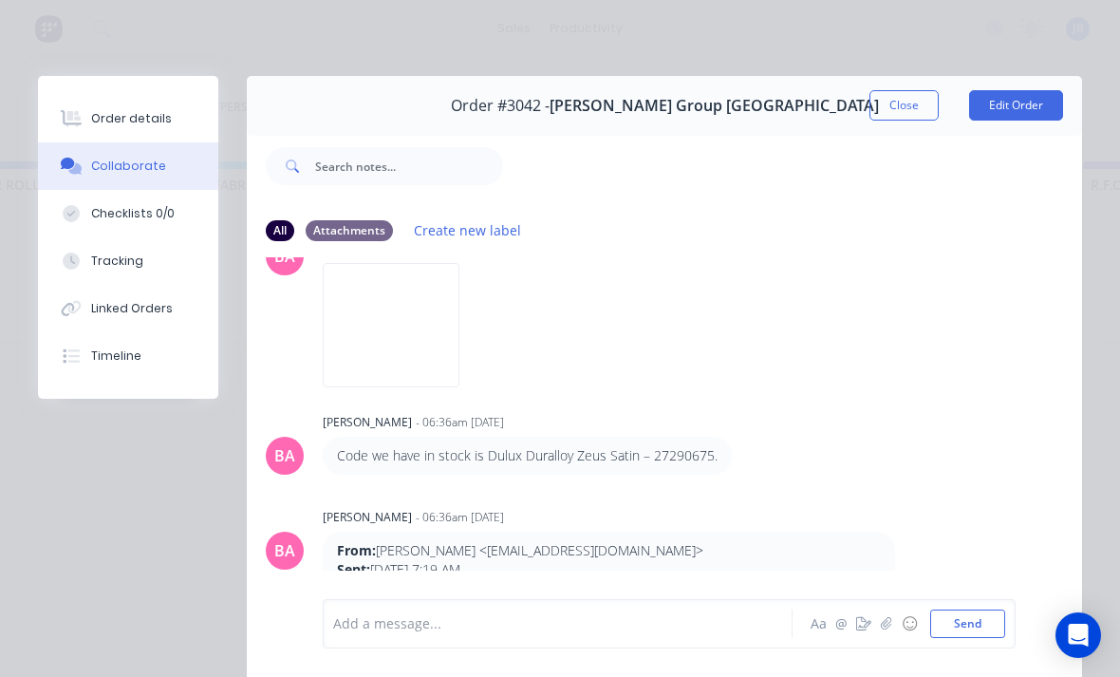
scroll to position [566, 0]
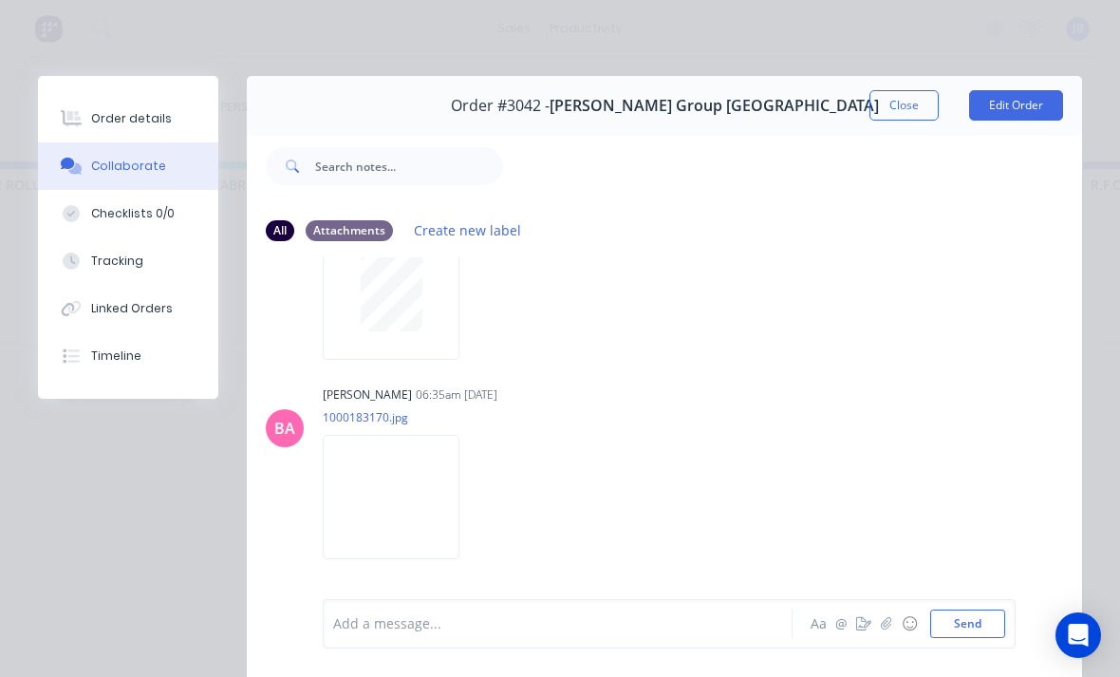
click at [875, 97] on button "Close" at bounding box center [904, 105] width 69 height 30
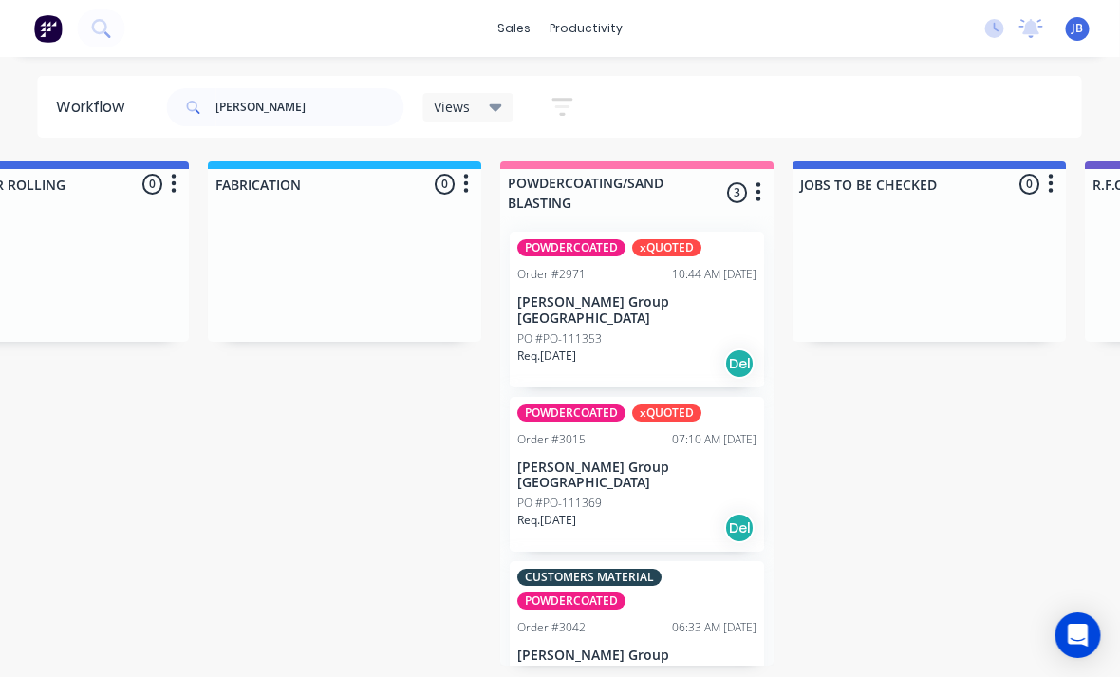
scroll to position [0, 1294]
click at [580, 297] on p "[PERSON_NAME] Group [GEOGRAPHIC_DATA]" at bounding box center [637, 310] width 239 height 32
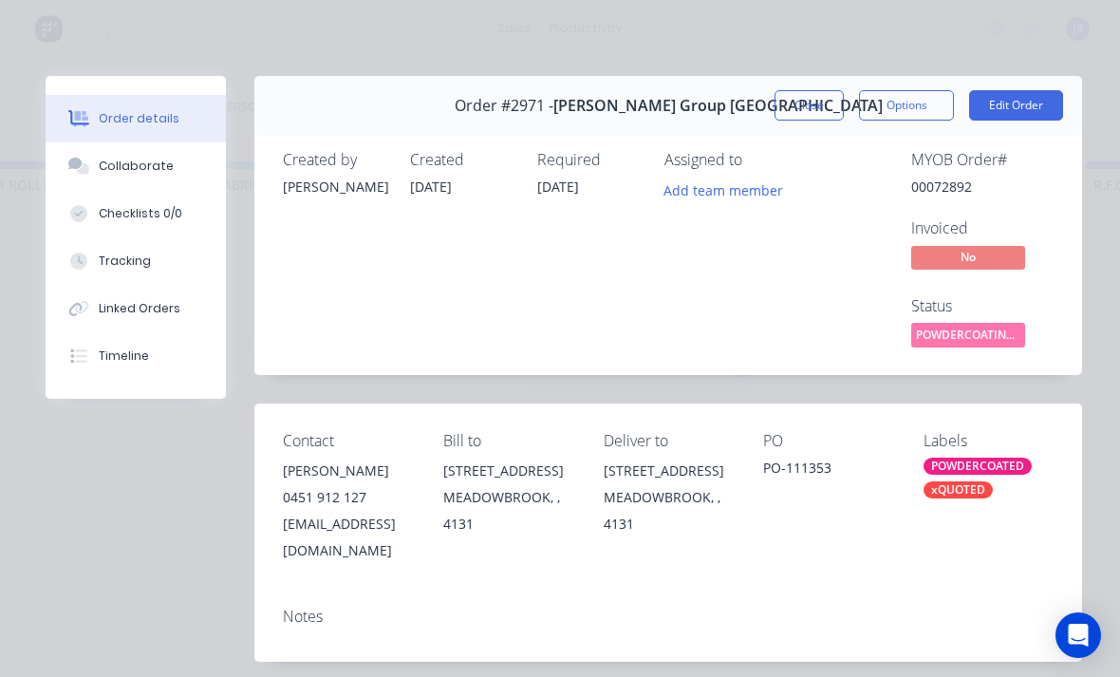
scroll to position [0, 0]
click at [820, 94] on button "Close" at bounding box center [809, 105] width 69 height 30
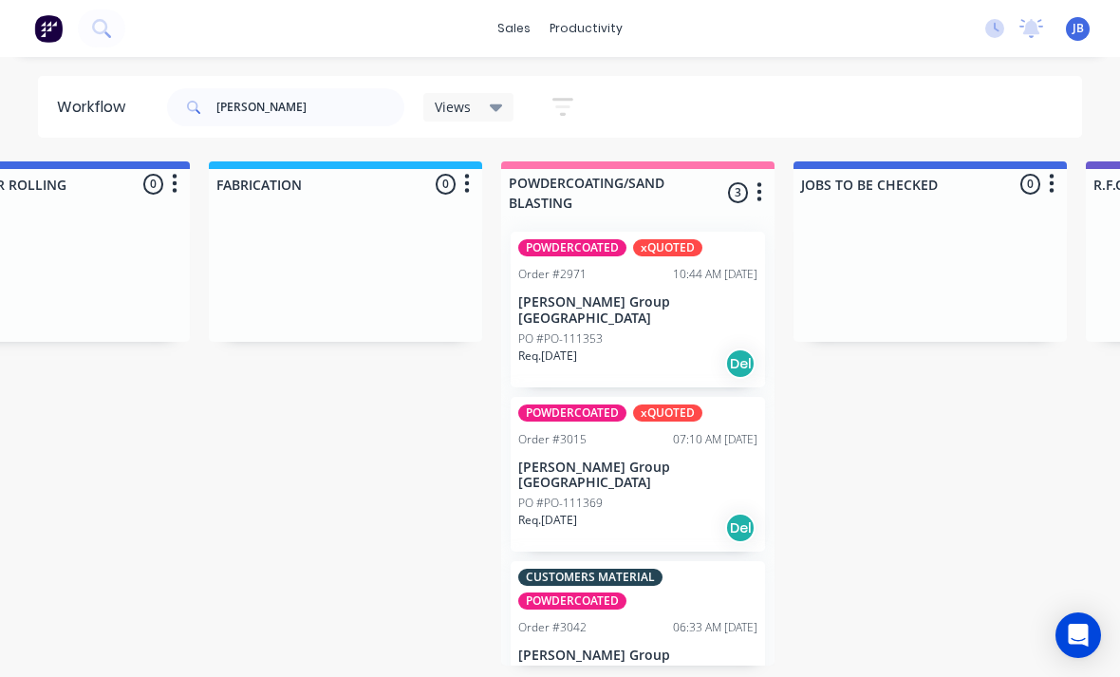
scroll to position [47, 1294]
click at [605, 619] on div "Order #3042 06:33 AM [DATE]" at bounding box center [637, 627] width 239 height 17
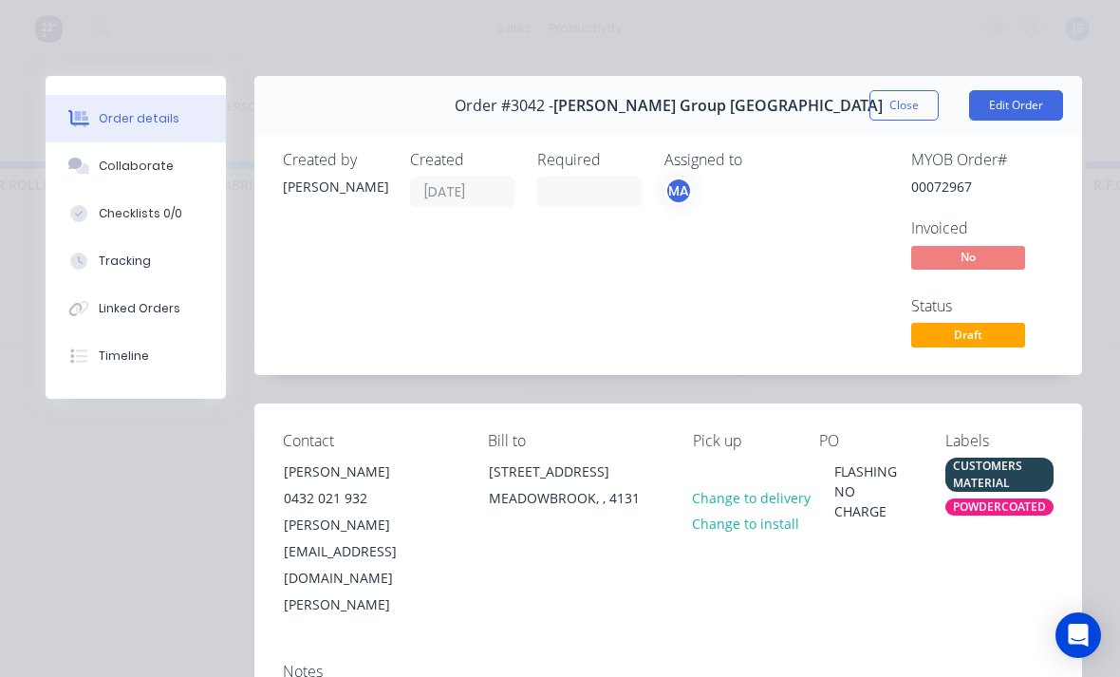
scroll to position [0, 0]
click at [911, 98] on button "Close" at bounding box center [904, 105] width 69 height 30
